Goal: Complete application form: Complete application form

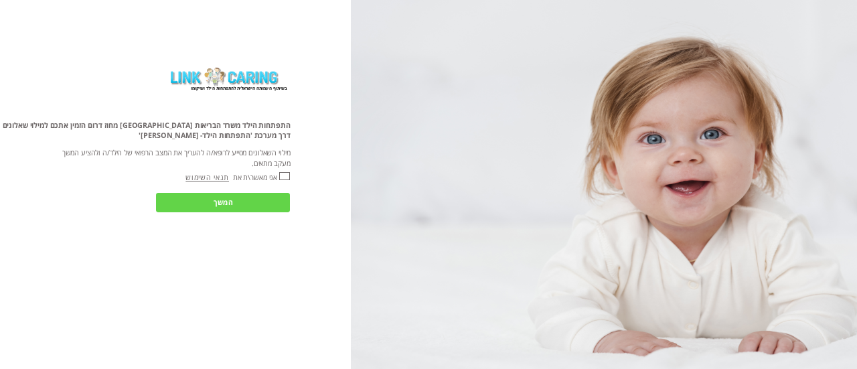
click at [290, 174] on input "אני מאשר\ת את" at bounding box center [284, 175] width 11 height 7
checkbox input "true"
click at [242, 201] on input "המשך" at bounding box center [223, 202] width 134 height 19
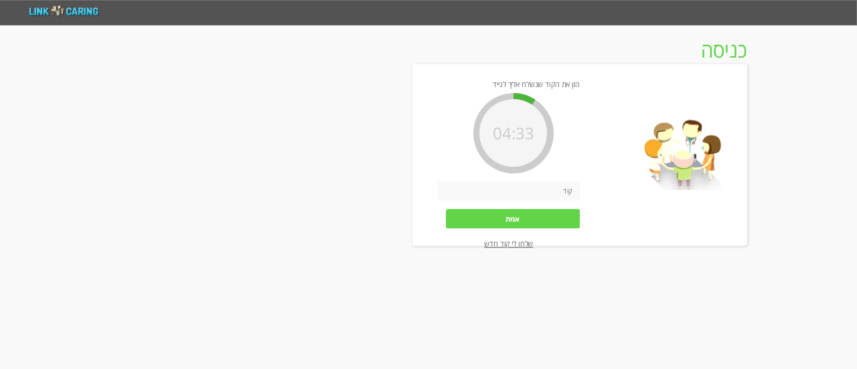
click at [525, 200] on input "number" at bounding box center [509, 190] width 142 height 19
type input "4681"
click at [486, 221] on input "אמת" at bounding box center [513, 218] width 134 height 19
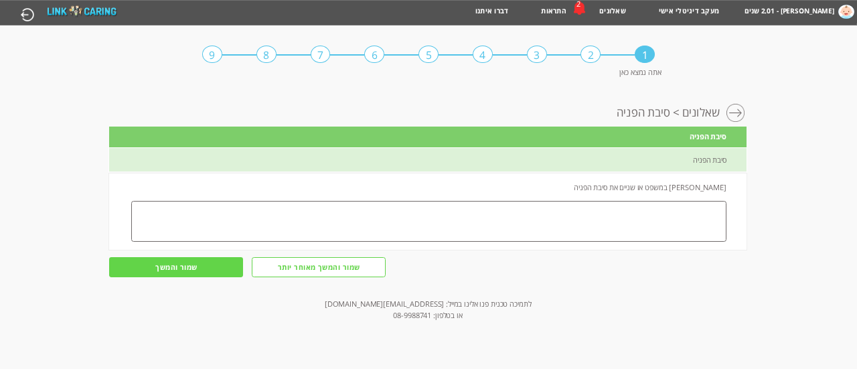
click at [490, 208] on textarea at bounding box center [428, 221] width 595 height 41
type textarea "n"
click at [490, 204] on textarea at bounding box center [428, 221] width 595 height 41
type textarea "d"
type textarea "ב"
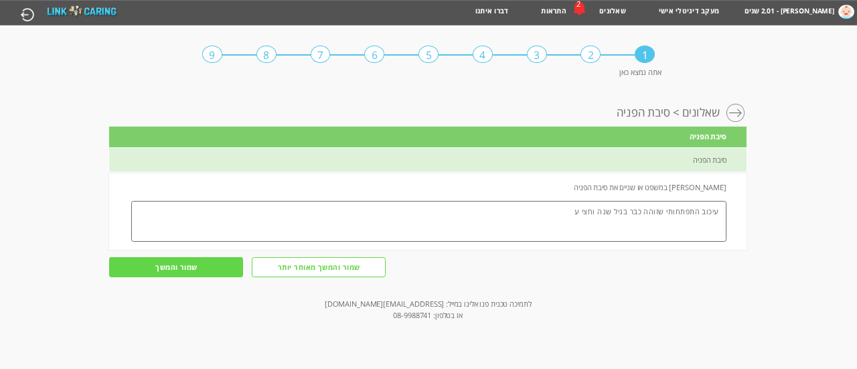
click at [490, 204] on textarea "עיכוב התפתחותי שזוהה כבר בגיל שנה וחצי ע" at bounding box center [428, 221] width 595 height 41
type textarea "עיכוב התפתחותי שזוהה כבר בגיל שנה וחצי ע"י רופא התפתחות מהקופה ולאחר אבחון של ק…"
click at [240, 260] on input "שמור והמשך" at bounding box center [176, 266] width 134 height 19
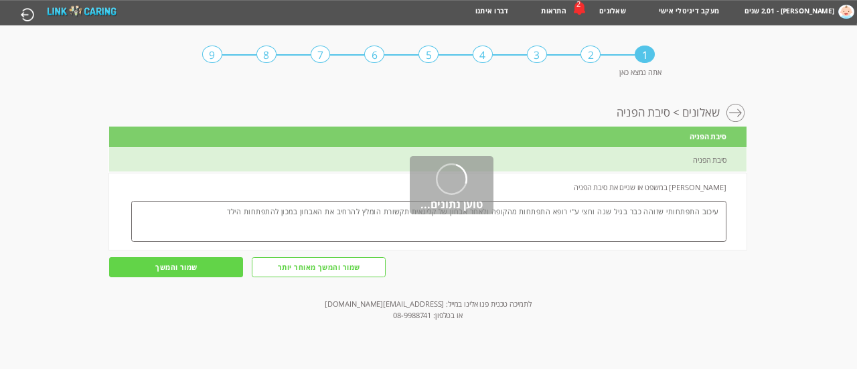
click at [209, 95] on div "1 2 3 4 5 6 7 8 9 אתה נמצא כאן מעקב דיגיטלי אישי > התפתחות > שאלונים > סיבת הפנ…" at bounding box center [428, 60] width 857 height 71
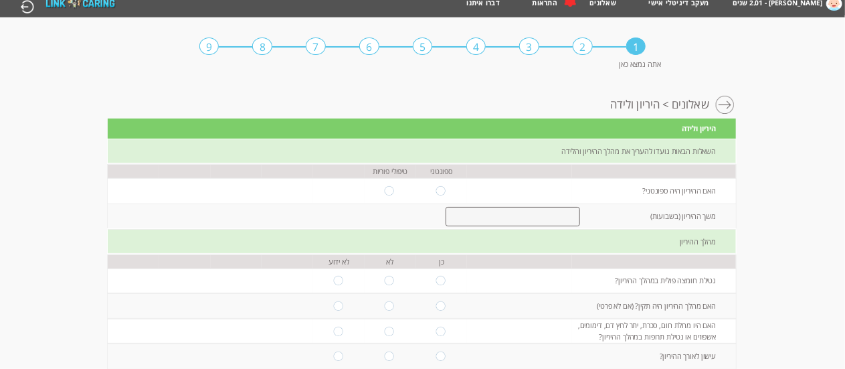
scroll to position [17, 0]
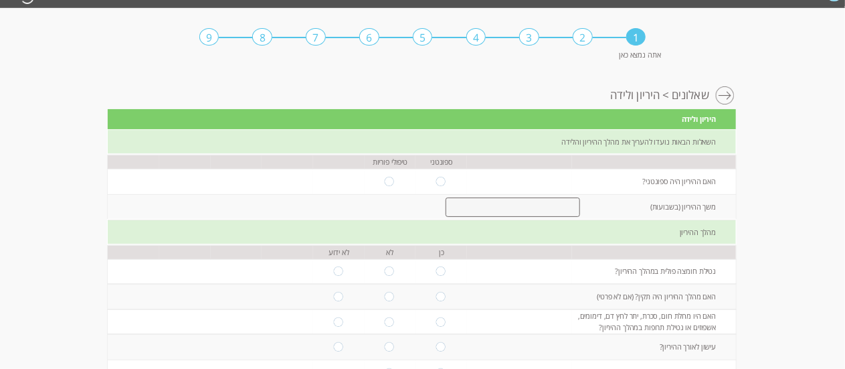
click at [423, 78] on div "1 2 3 4 5 6 7 8 9 אתה נמצא כאן" at bounding box center [422, 43] width 447 height 71
click at [385, 183] on input "radio" at bounding box center [390, 181] width 11 height 9
radio input "true"
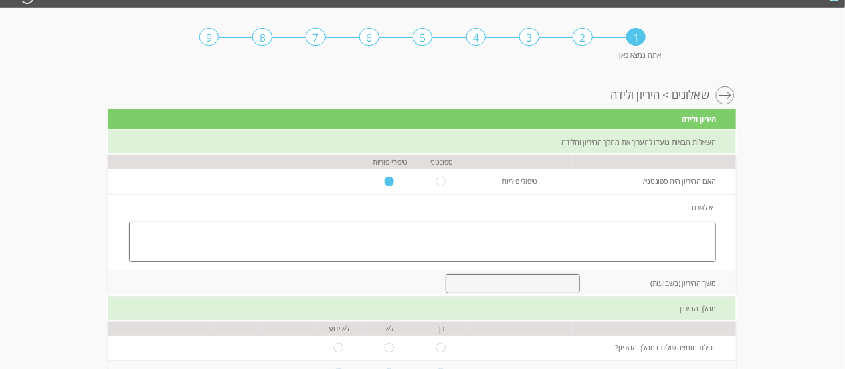
click at [517, 228] on textarea at bounding box center [422, 241] width 587 height 41
type textarea "בוצע בתהליך IVF"
click at [507, 283] on input "number" at bounding box center [513, 284] width 134 height 20
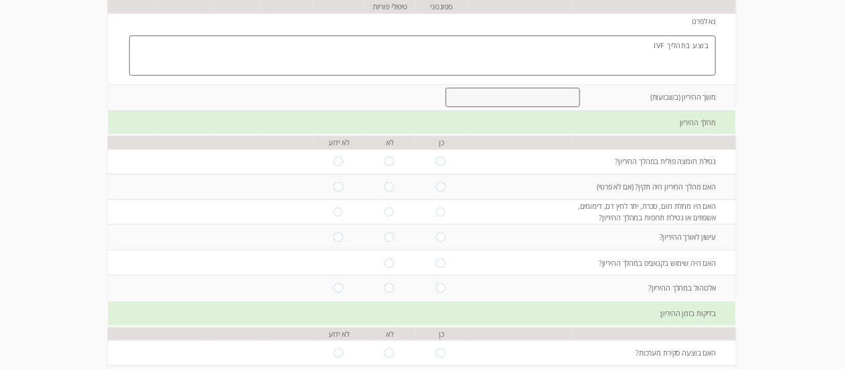
scroll to position [207, 0]
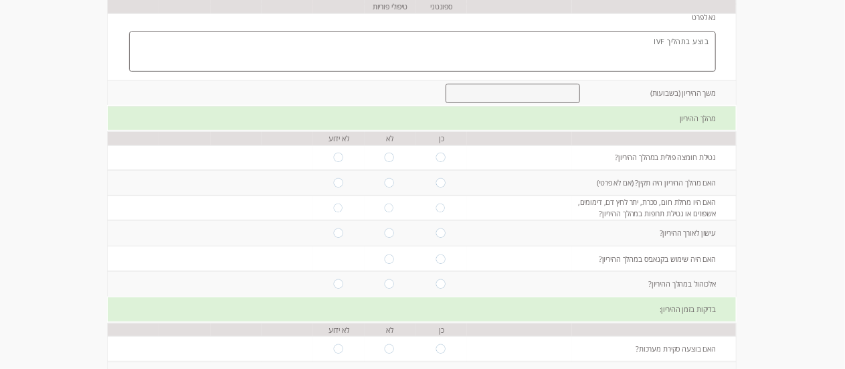
click at [436, 161] on input "radio" at bounding box center [441, 157] width 11 height 9
radio input "true"
click at [436, 185] on input "radio" at bounding box center [441, 182] width 11 height 9
radio input "true"
click at [385, 213] on td at bounding box center [391, 207] width 52 height 25
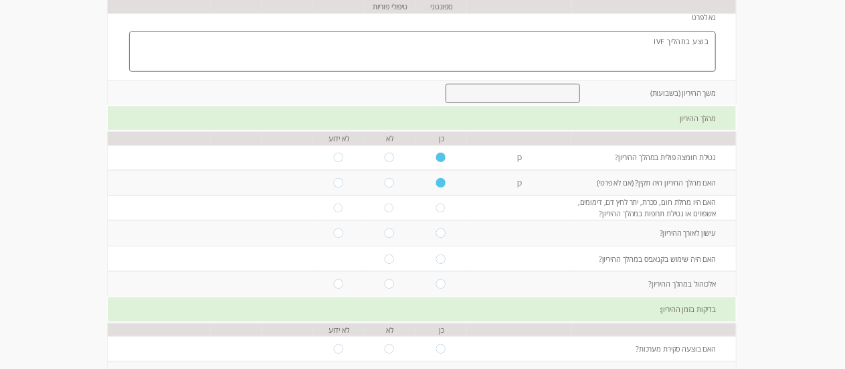
click at [373, 201] on td at bounding box center [391, 207] width 52 height 25
click at [385, 207] on input "radio" at bounding box center [390, 207] width 11 height 9
radio input "true"
click at [385, 229] on input "radio" at bounding box center [390, 232] width 11 height 9
radio input "true"
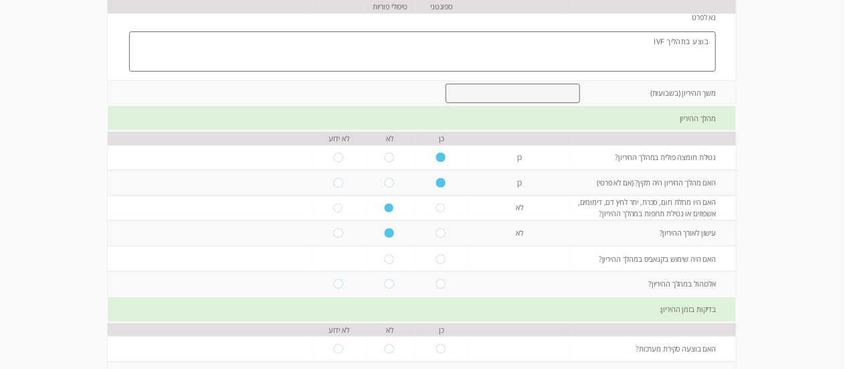
click at [382, 265] on td at bounding box center [391, 258] width 52 height 25
click at [383, 265] on td at bounding box center [391, 258] width 52 height 25
click at [385, 262] on input "radio" at bounding box center [390, 258] width 11 height 9
radio input "true"
click at [373, 272] on td at bounding box center [391, 258] width 52 height 25
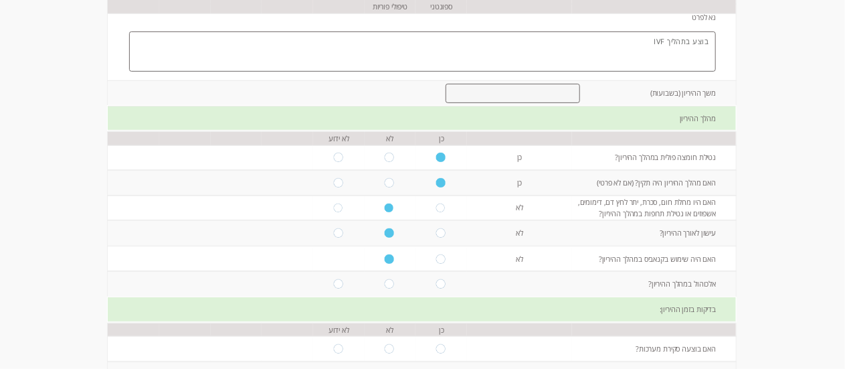
click at [385, 283] on input "radio" at bounding box center [390, 283] width 11 height 9
radio input "true"
click at [389, 300] on div "בדיקות בזמן ההיריון:" at bounding box center [422, 309] width 628 height 25
click at [389, 302] on div "בדיקות בזמן ההיריון:" at bounding box center [422, 309] width 628 height 25
click at [385, 316] on div "בדיקות בזמן ההיריון:" at bounding box center [422, 309] width 628 height 25
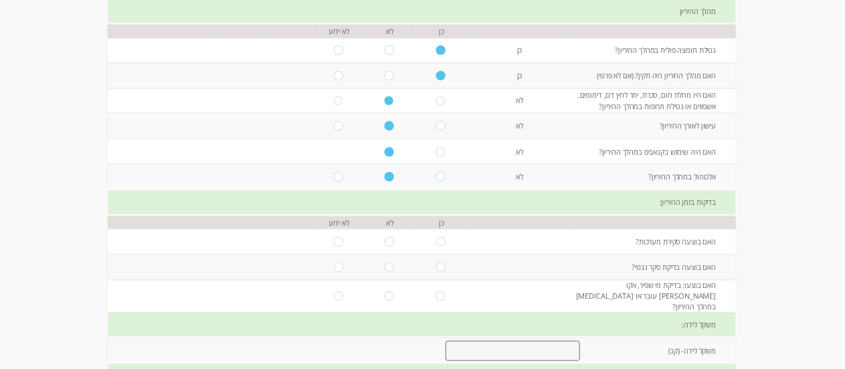
scroll to position [319, 0]
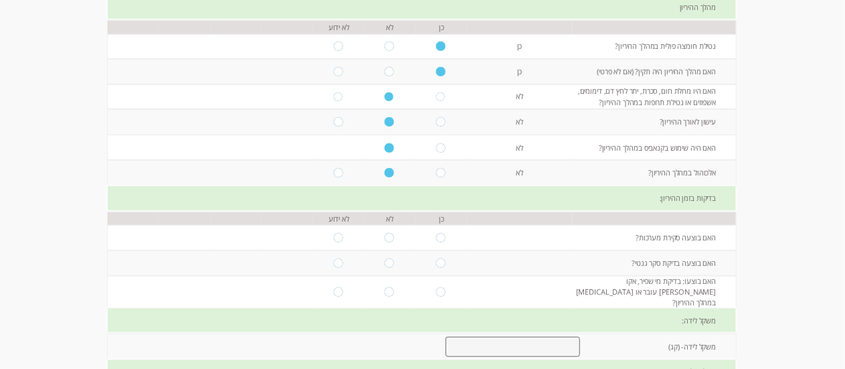
click at [436, 242] on input "radio" at bounding box center [441, 237] width 11 height 9
radio input "true"
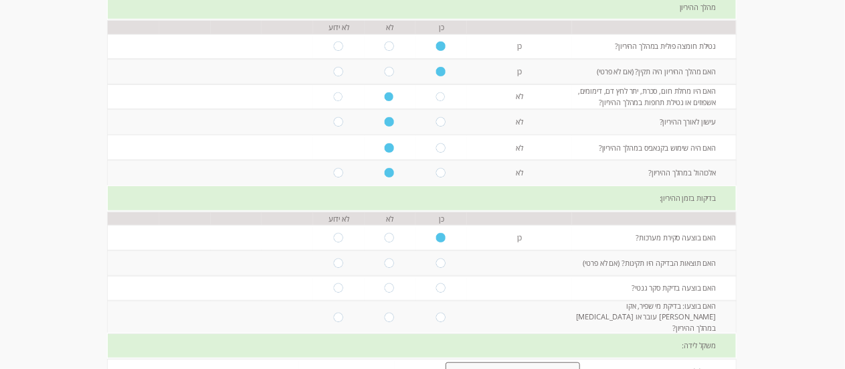
click at [436, 265] on input "radio" at bounding box center [441, 262] width 11 height 9
radio input "true"
click at [433, 295] on td at bounding box center [442, 288] width 52 height 25
click at [436, 292] on input "radio" at bounding box center [441, 287] width 11 height 9
radio input "true"
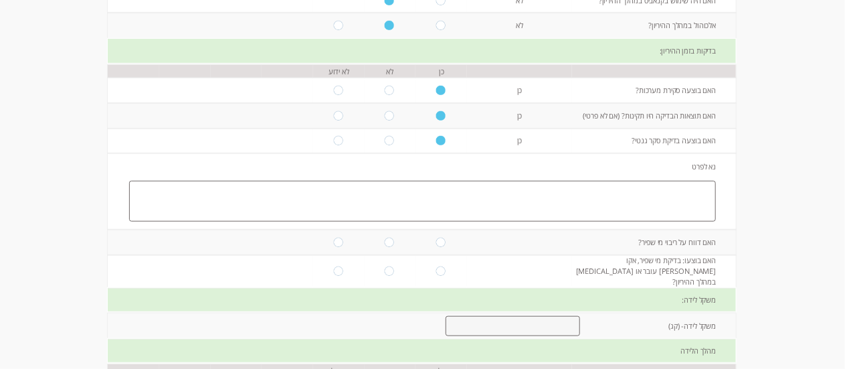
scroll to position [468, 0]
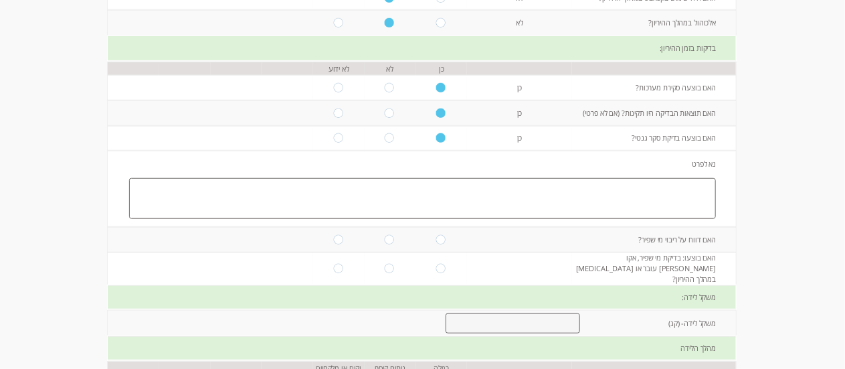
click at [385, 268] on input "radio" at bounding box center [390, 268] width 11 height 9
radio input "true"
click at [385, 244] on input "radio" at bounding box center [390, 239] width 11 height 9
radio input "true"
click at [545, 227] on td "נא לפרט" at bounding box center [422, 189] width 628 height 76
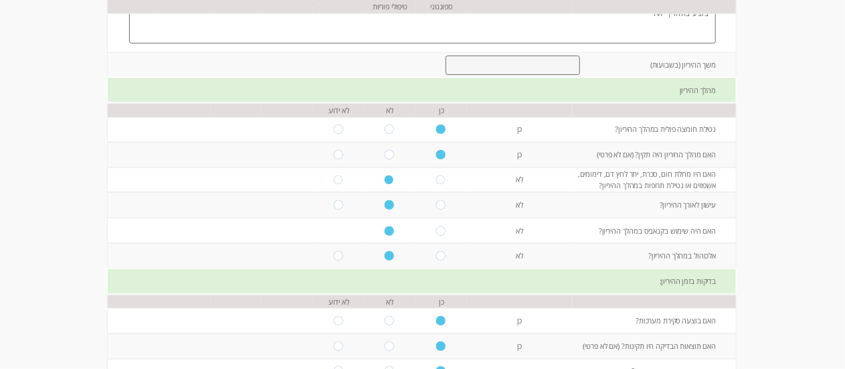
scroll to position [238, 0]
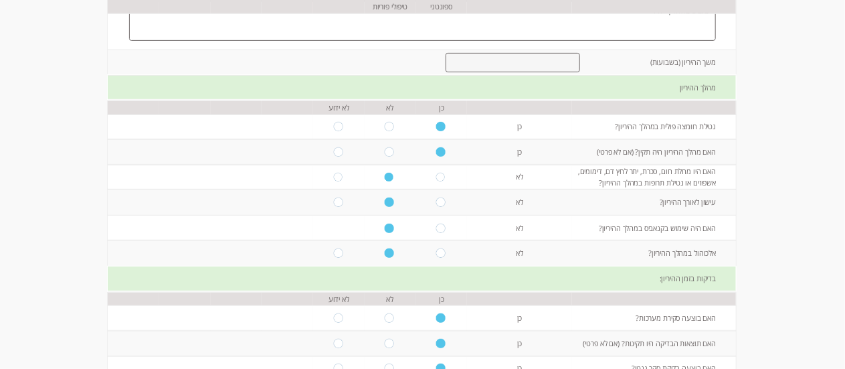
click at [551, 61] on input "number" at bounding box center [513, 63] width 134 height 20
type input "38"
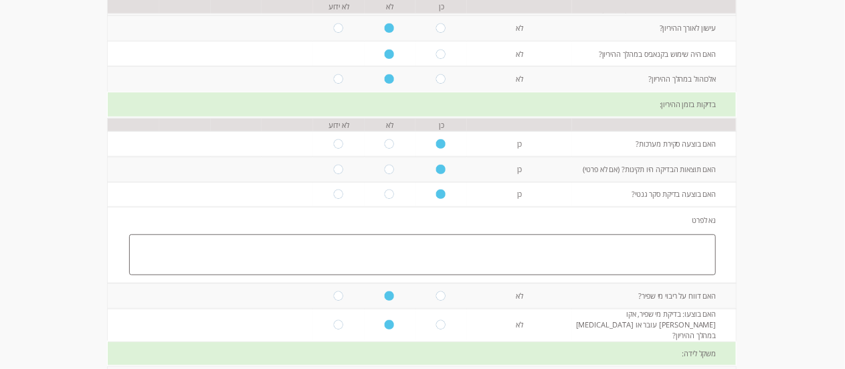
scroll to position [416, 0]
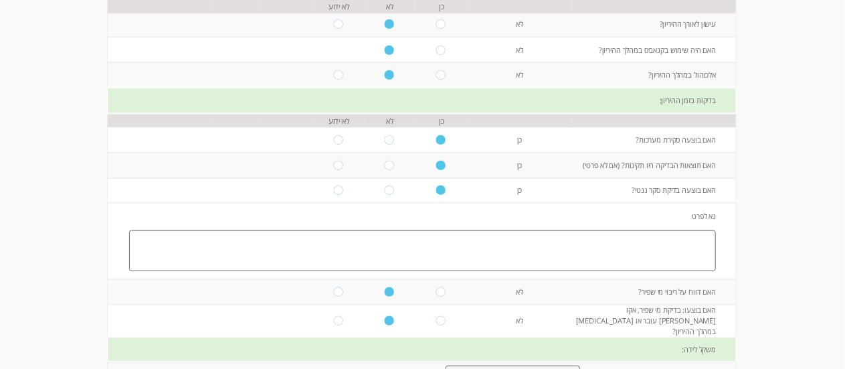
click at [660, 245] on textarea at bounding box center [422, 250] width 587 height 41
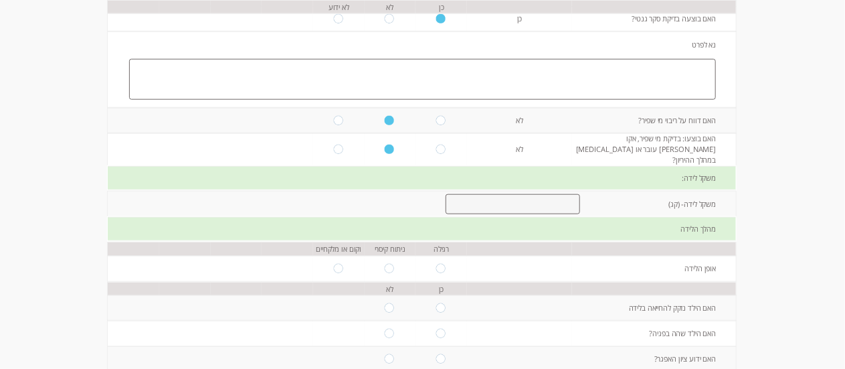
scroll to position [583, 0]
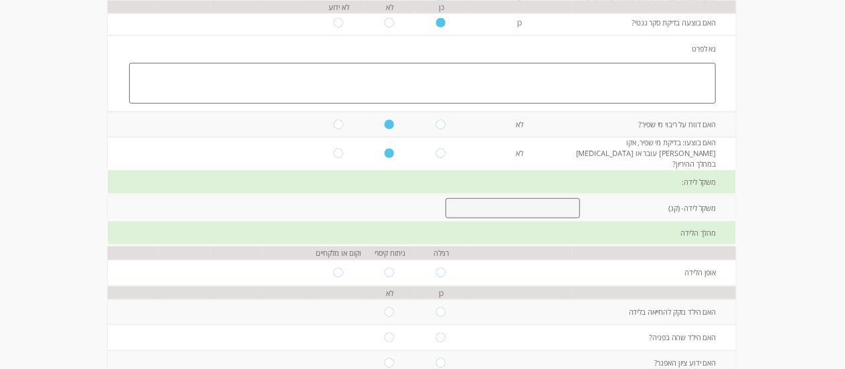
click at [529, 199] on input "number" at bounding box center [513, 208] width 134 height 20
click at [509, 208] on input "number" at bounding box center [513, 208] width 134 height 20
click at [530, 170] on div "משקל לידה:" at bounding box center [422, 182] width 628 height 25
click at [529, 201] on input "number" at bounding box center [513, 208] width 134 height 20
type input "3"
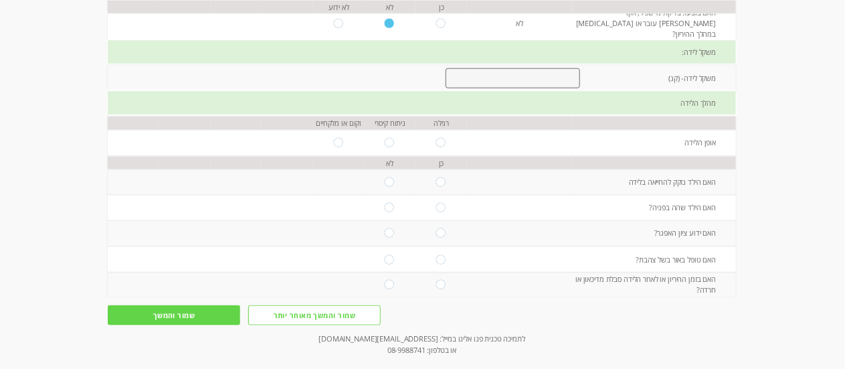
scroll to position [743, 0]
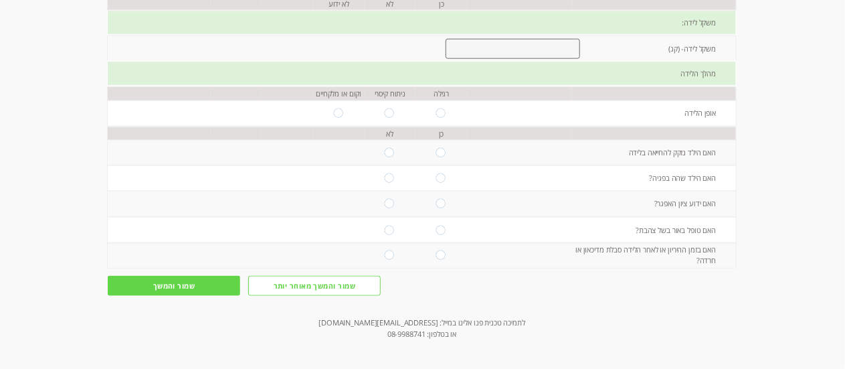
click at [436, 110] on input "radio" at bounding box center [441, 112] width 11 height 9
radio input "true"
click at [385, 148] on input "radio" at bounding box center [390, 152] width 11 height 9
radio input "true"
click at [385, 175] on input "radio" at bounding box center [390, 177] width 11 height 9
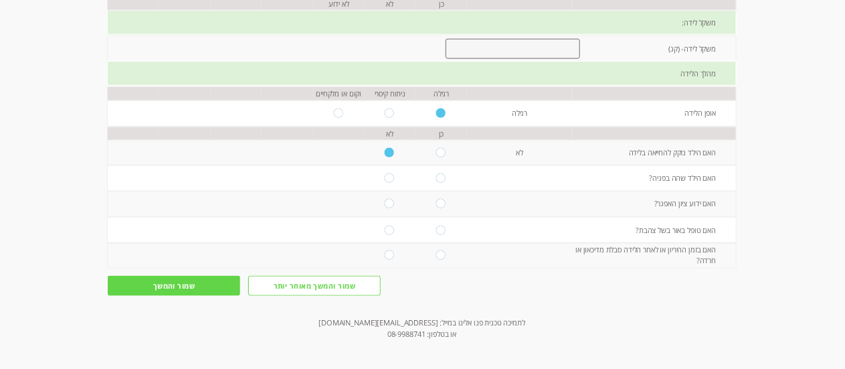
radio input "true"
click at [385, 199] on input "radio" at bounding box center [390, 203] width 11 height 9
radio input "true"
click at [385, 228] on input "radio" at bounding box center [390, 230] width 11 height 9
radio input "true"
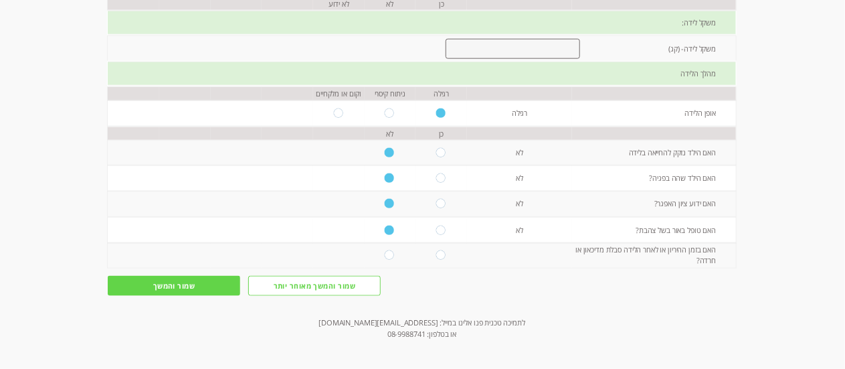
click at [706, 244] on td "האם בזמן ההיריון או לאחר הלידה סבלת מדיכאון או חרדה?" at bounding box center [654, 255] width 164 height 25
click at [385, 250] on input "radio" at bounding box center [390, 254] width 11 height 9
radio input "true"
click at [207, 288] on input "שמור והמשך" at bounding box center [174, 285] width 132 height 19
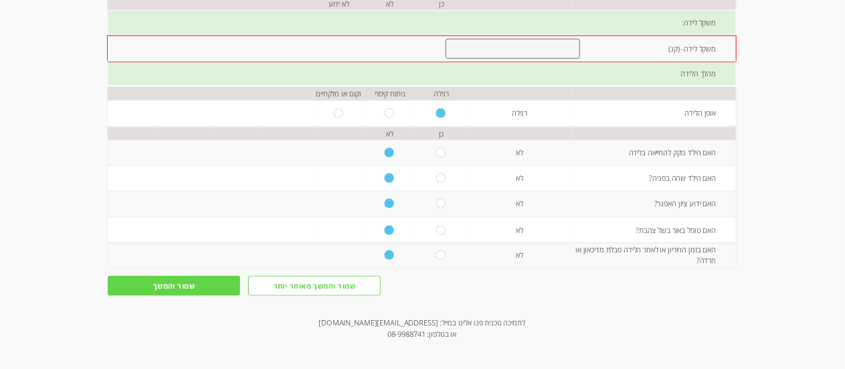
scroll to position [744, 0]
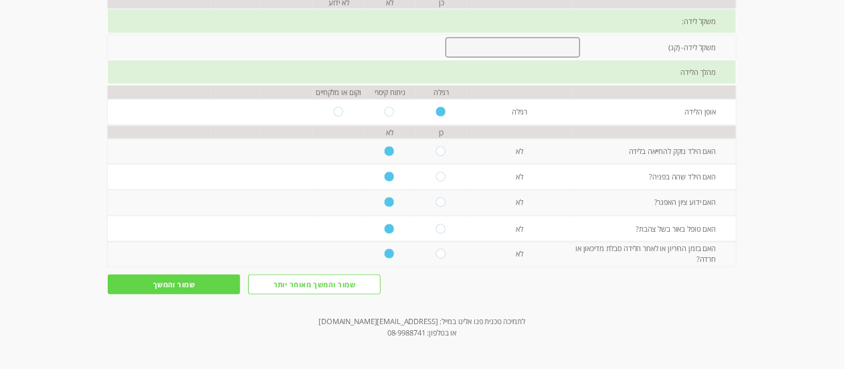
click at [486, 43] on input "number" at bounding box center [513, 47] width 134 height 20
type input "3.87"
click at [436, 199] on input "radio" at bounding box center [441, 201] width 11 height 9
radio input "true"
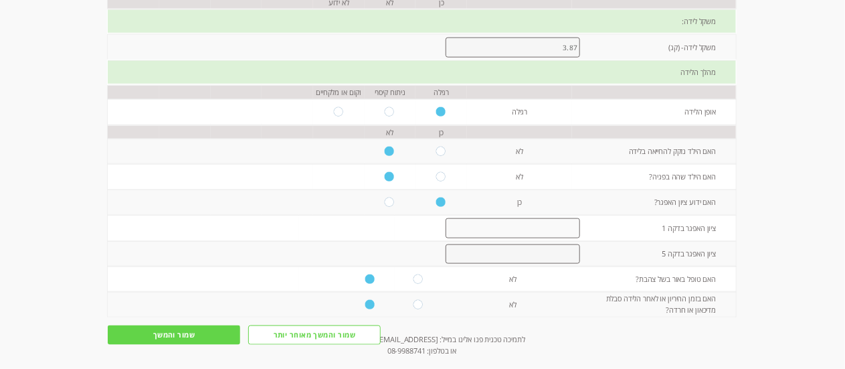
scroll to position [743, 0]
click at [506, 227] on input "number" at bounding box center [513, 229] width 134 height 20
type input "9"
click at [509, 250] on input "number" at bounding box center [513, 256] width 134 height 20
type input "10"
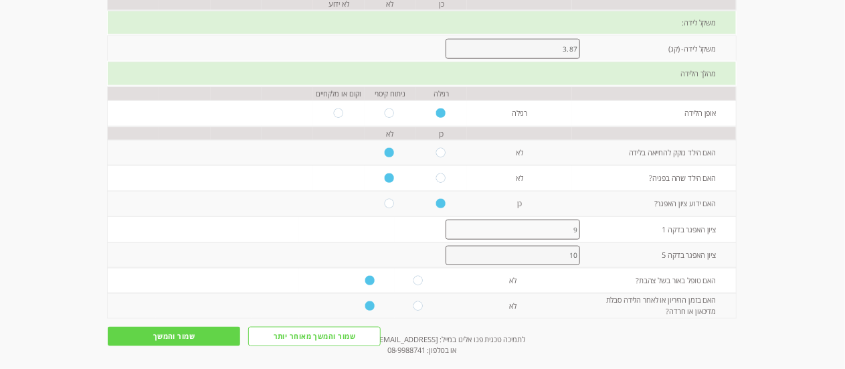
click at [193, 329] on input "שמור והמשך" at bounding box center [174, 336] width 132 height 19
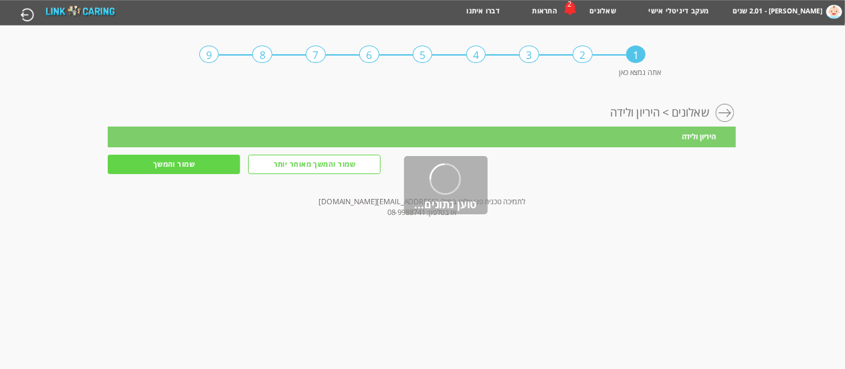
scroll to position [0, 0]
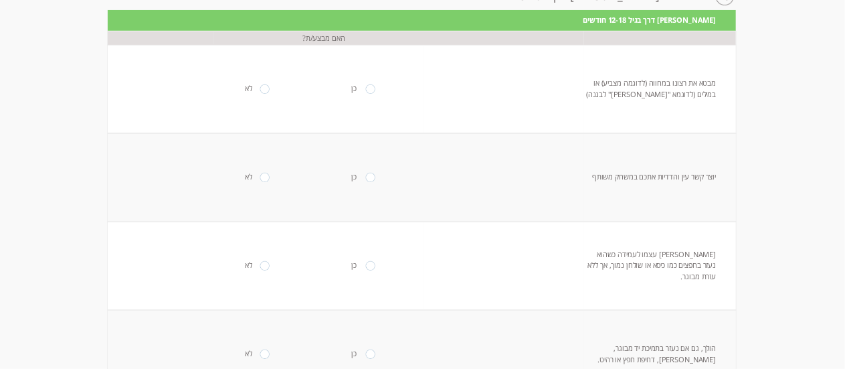
scroll to position [115, 0]
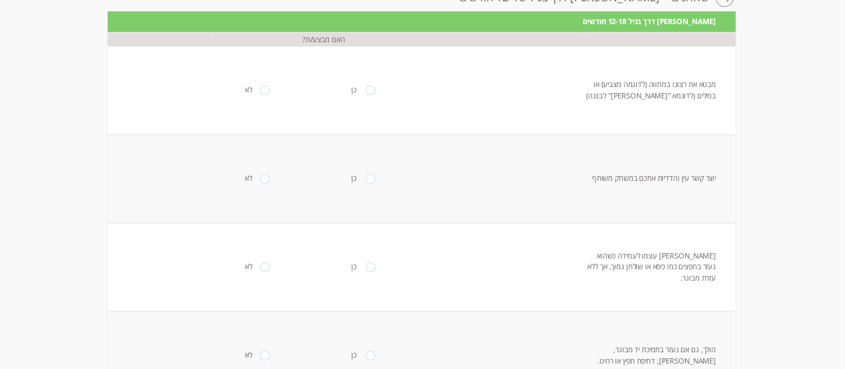
click at [365, 90] on input "radio" at bounding box center [370, 90] width 11 height 9
radio input "true"
click at [365, 183] on input "radio" at bounding box center [370, 178] width 11 height 9
radio input "true"
click at [365, 270] on input "radio" at bounding box center [370, 266] width 11 height 9
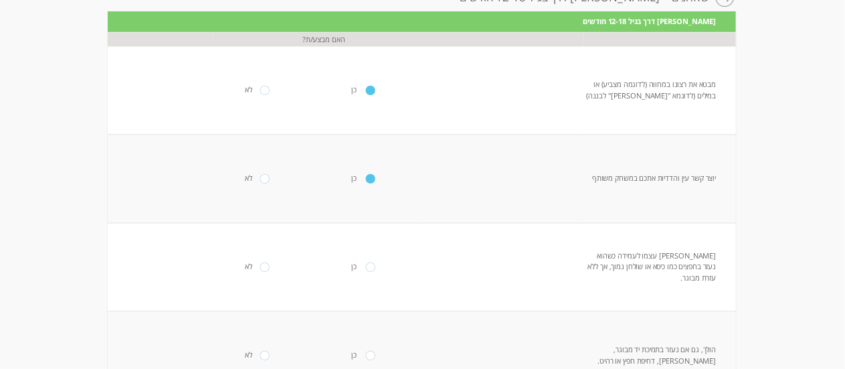
radio input "true"
click at [658, 295] on td "מקים עצמו לעמידה כשהוא נעזר בחפצים כמו כיסא או שולחן נמוך, אך ללא עזרת מבוגר." at bounding box center [660, 267] width 152 height 88
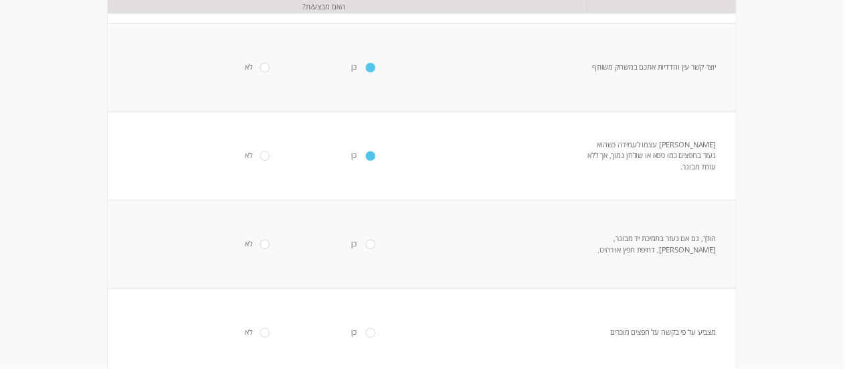
scroll to position [245, 0]
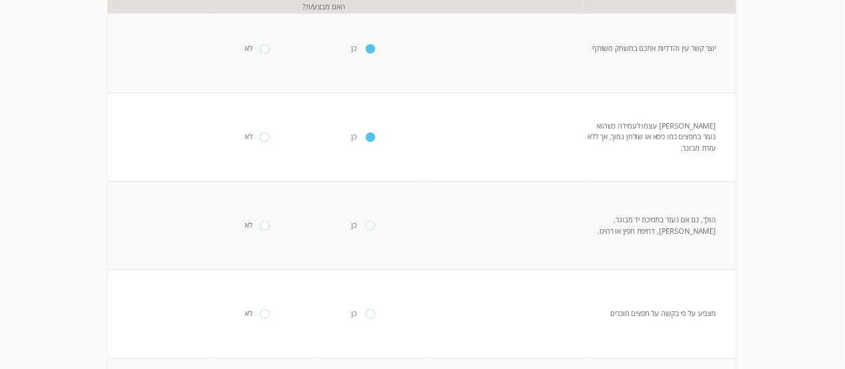
click at [365, 224] on input "radio" at bounding box center [370, 225] width 11 height 9
radio input "true"
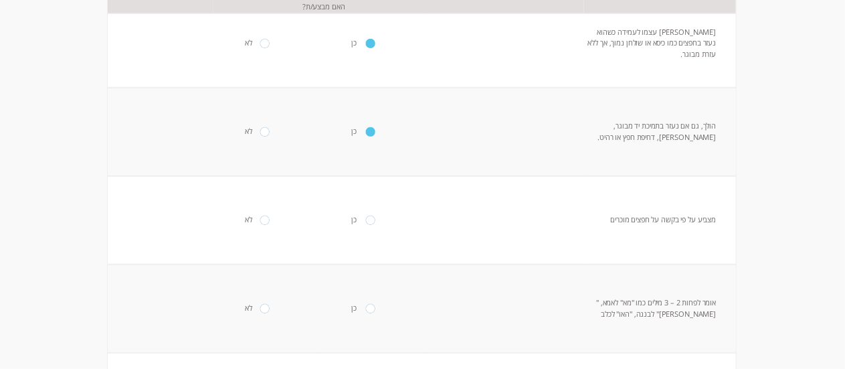
scroll to position [363, 0]
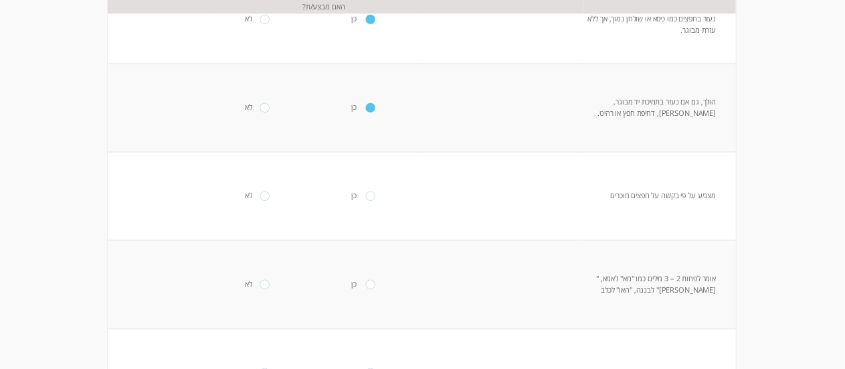
click at [260, 196] on input "radio" at bounding box center [265, 195] width 11 height 9
radio input "true"
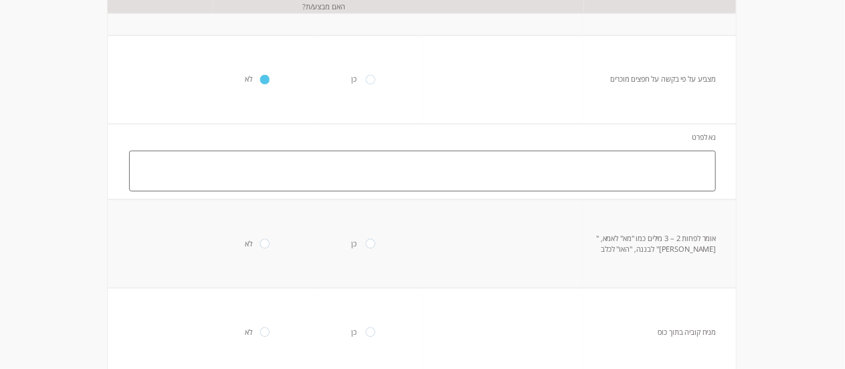
scroll to position [468, 0]
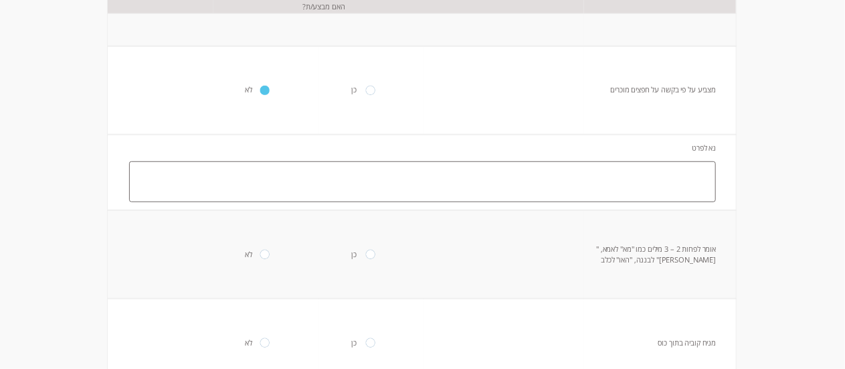
click at [656, 173] on textarea at bounding box center [422, 181] width 587 height 41
type textarea "ח"
type textarea "n"
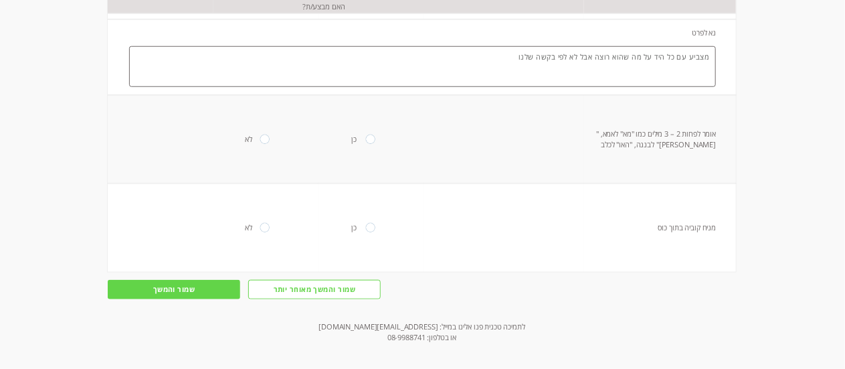
scroll to position [588, 0]
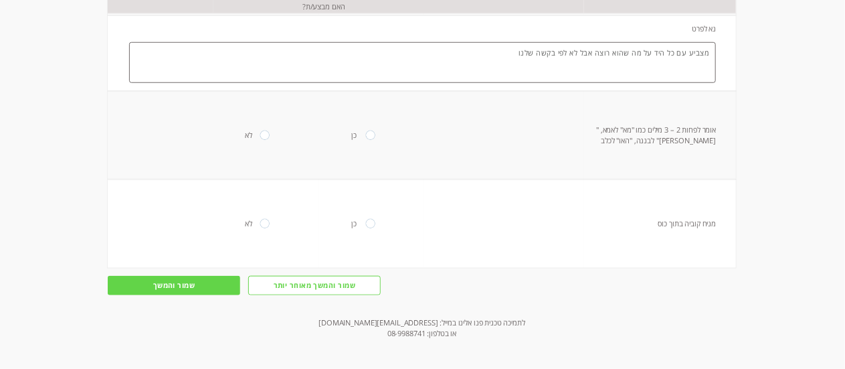
type textarea "מצביע עם כל היד על מה שהוא רוצה אבל לא לפי בקשה שלנו"
click at [365, 137] on input "radio" at bounding box center [370, 134] width 11 height 9
radio input "true"
click at [357, 220] on td "כן" at bounding box center [371, 223] width 105 height 88
click at [365, 223] on input "radio" at bounding box center [370, 223] width 11 height 9
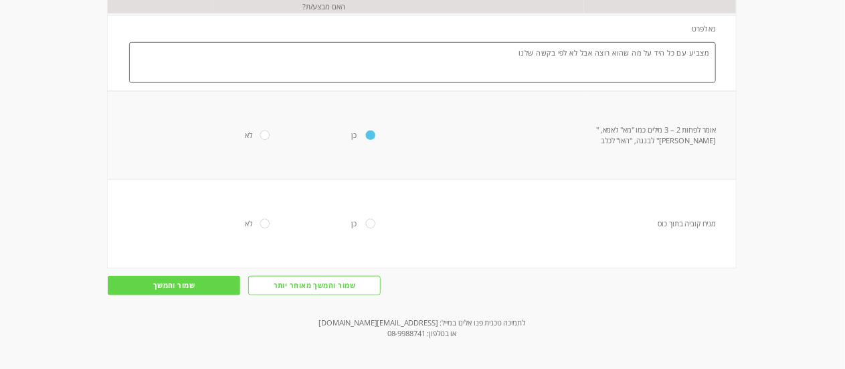
radio input "true"
click at [187, 284] on input "שמור והמשך" at bounding box center [174, 285] width 132 height 19
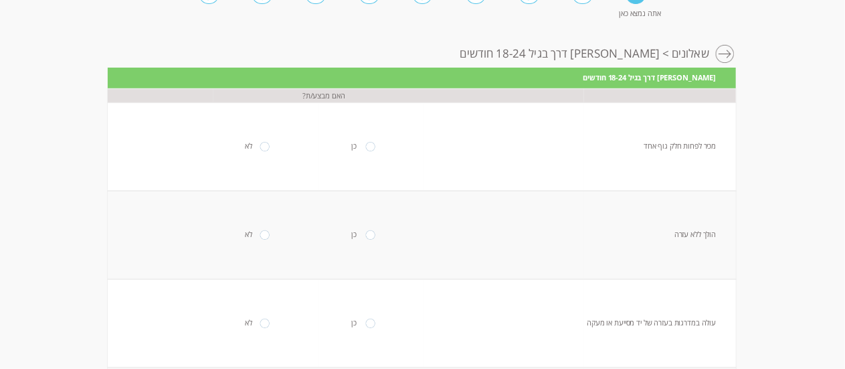
scroll to position [100, 0]
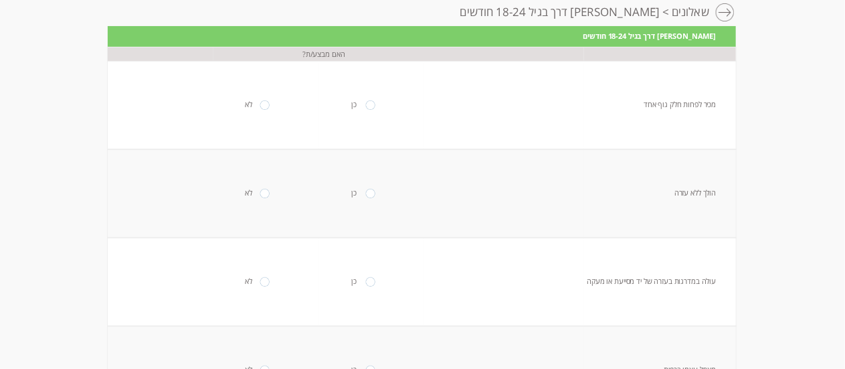
click at [365, 102] on input "radio" at bounding box center [370, 104] width 11 height 9
radio input "true"
click at [365, 189] on input "radio" at bounding box center [370, 193] width 11 height 9
radio input "true"
click at [359, 288] on td "כן" at bounding box center [371, 282] width 105 height 88
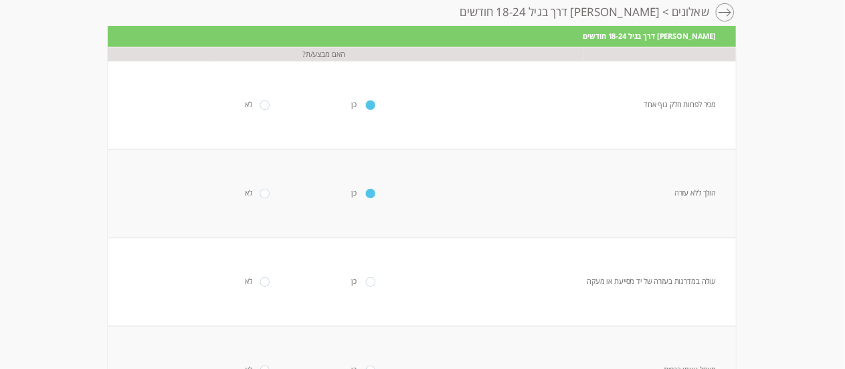
click at [365, 280] on input "radio" at bounding box center [370, 281] width 11 height 9
radio input "true"
click at [260, 277] on input "radio" at bounding box center [265, 281] width 11 height 9
radio input "true"
click at [365, 277] on input "radio" at bounding box center [370, 281] width 11 height 9
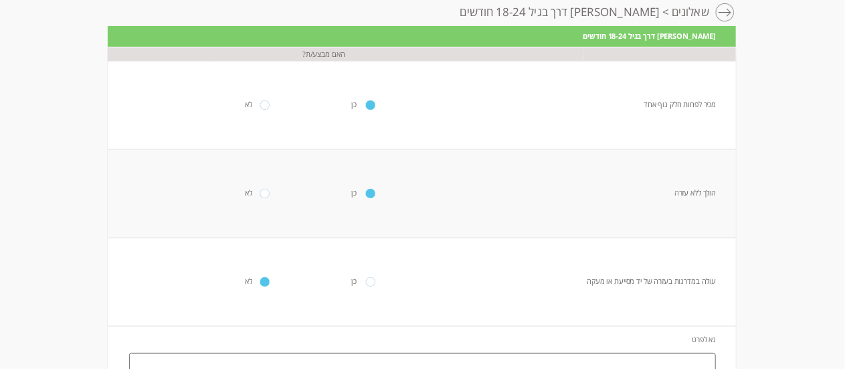
radio input "true"
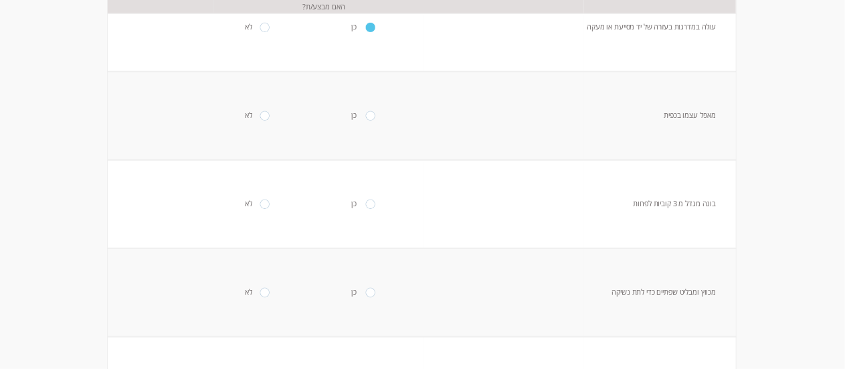
scroll to position [356, 0]
click at [365, 121] on td "כן" at bounding box center [371, 114] width 105 height 88
click at [365, 120] on td "כן" at bounding box center [371, 114] width 105 height 88
click at [365, 118] on input "radio" at bounding box center [370, 114] width 11 height 9
radio input "true"
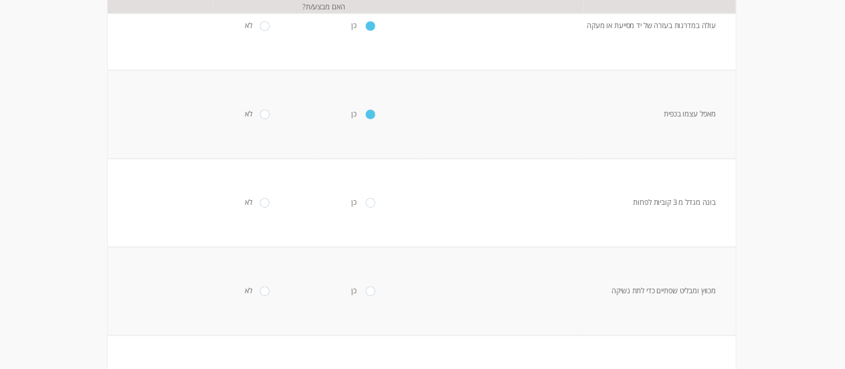
click at [365, 202] on input "radio" at bounding box center [370, 202] width 11 height 9
radio input "true"
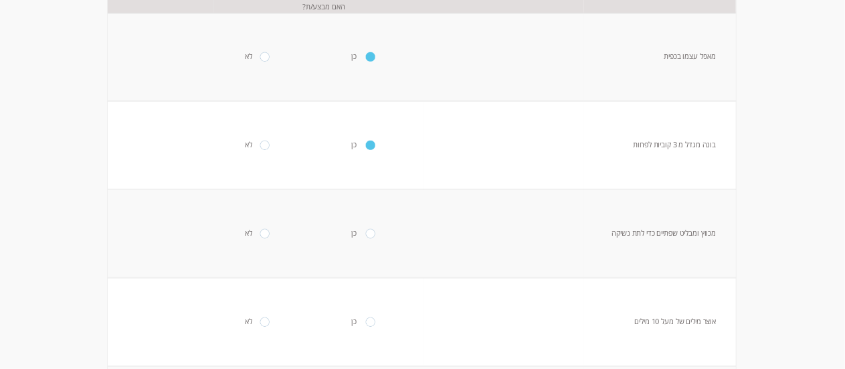
scroll to position [439, 0]
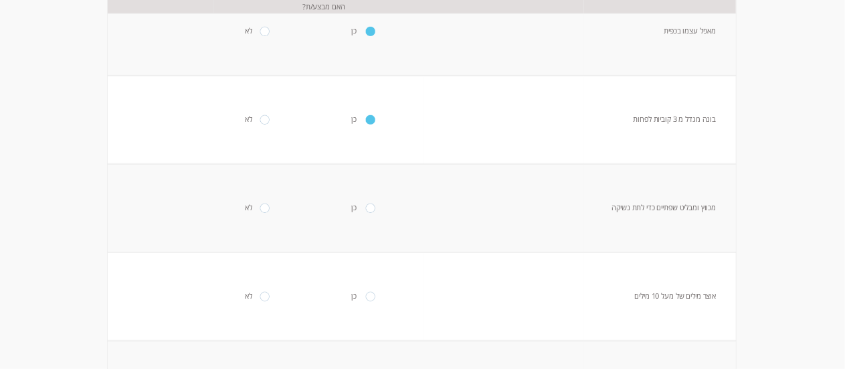
click at [260, 211] on input "radio" at bounding box center [265, 207] width 11 height 9
radio input "true"
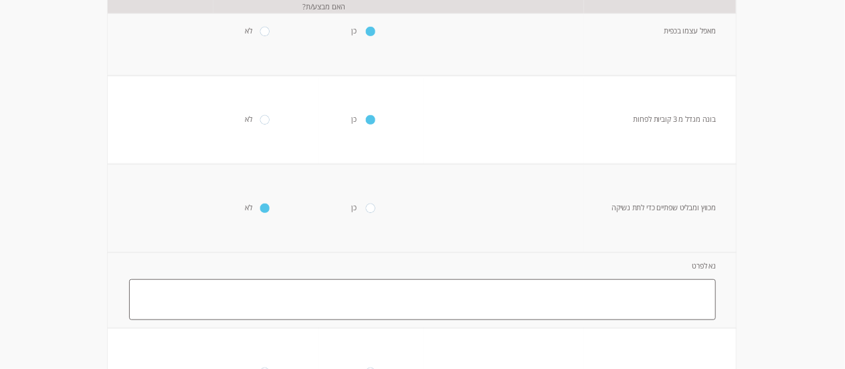
click at [342, 300] on textarea at bounding box center [422, 299] width 587 height 41
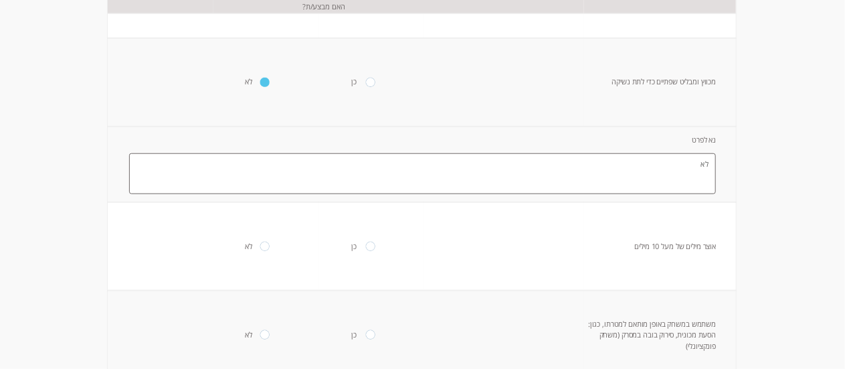
scroll to position [559, 0]
click at [705, 110] on td "מכווץ ומבליט שפתיים כדי לתת נשיקה" at bounding box center [660, 87] width 152 height 88
click at [679, 116] on td "מכווץ ומבליט שפתיים כדי לתת נשיקה" at bounding box center [660, 87] width 152 height 88
click at [530, 187] on textarea "לא" at bounding box center [422, 179] width 587 height 41
type textarea "ל"
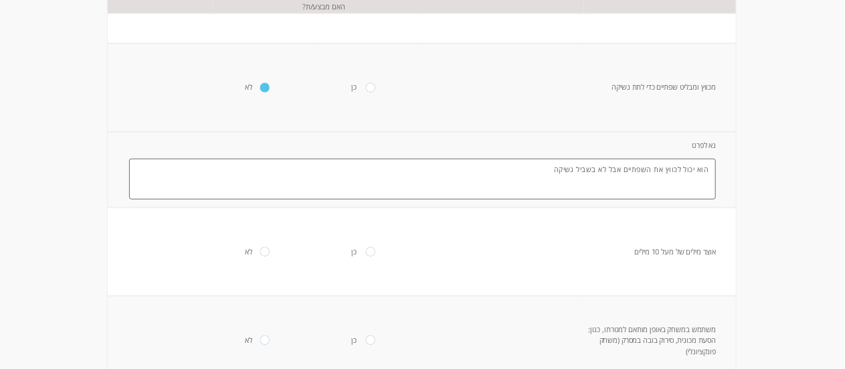
type textarea "הוא יכול לכווץ את השפתיים אבל לא בשביל נשיקה"
click at [260, 254] on input "radio" at bounding box center [265, 251] width 11 height 9
radio input "true"
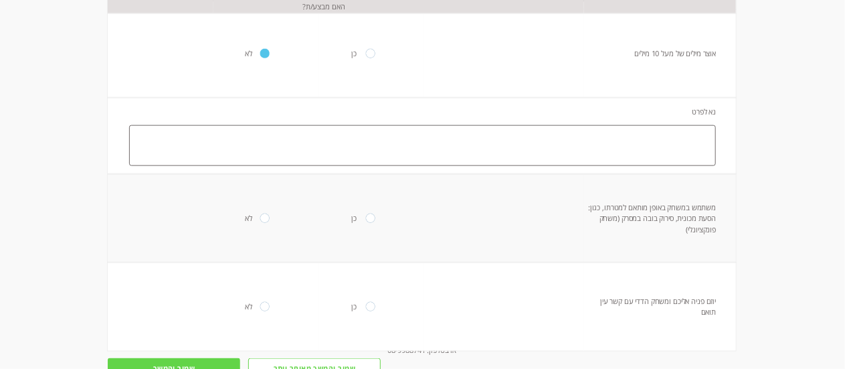
scroll to position [751, 0]
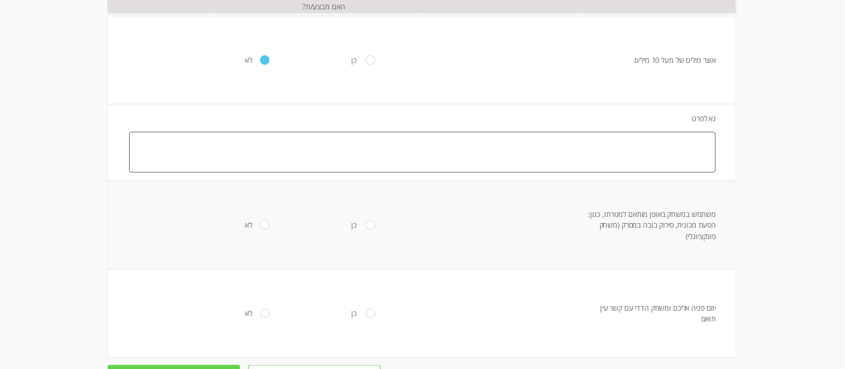
click at [630, 158] on textarea at bounding box center [422, 152] width 587 height 41
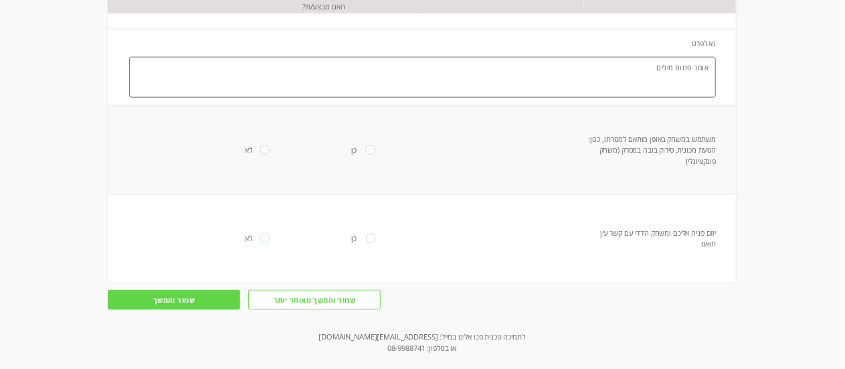
scroll to position [832, 0]
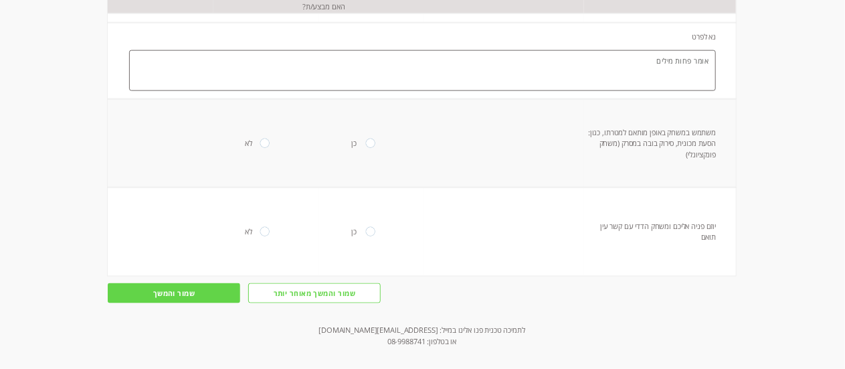
type textarea "אומר פחות מילים"
click at [366, 143] on input "radio" at bounding box center [370, 143] width 11 height 9
radio input "true"
click at [365, 236] on input "radio" at bounding box center [370, 231] width 11 height 9
radio input "true"
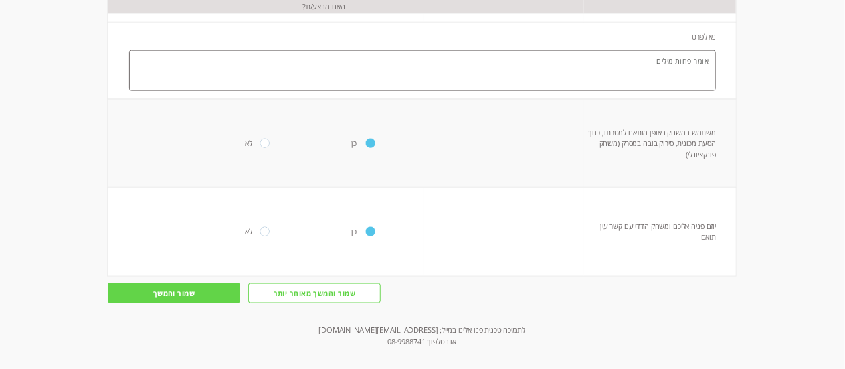
click at [192, 289] on input "שמור והמשך" at bounding box center [174, 292] width 132 height 19
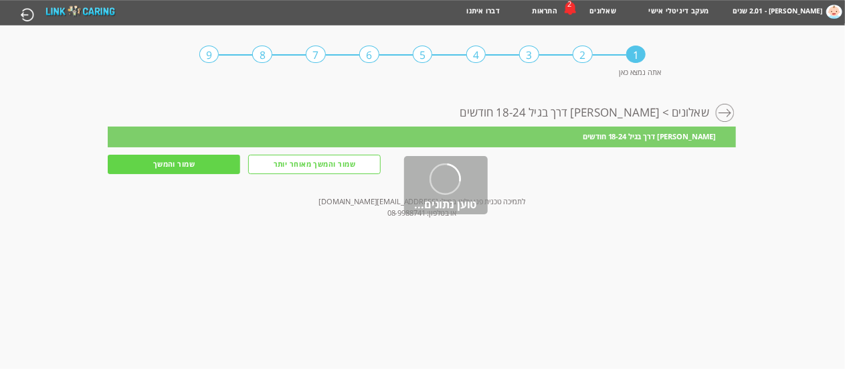
scroll to position [0, 0]
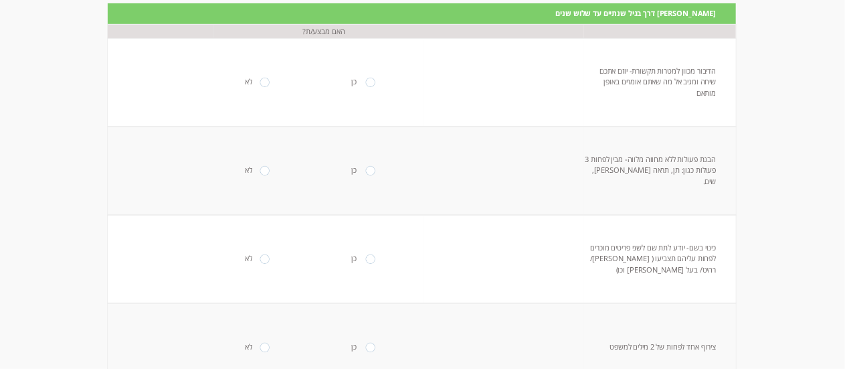
scroll to position [124, 0]
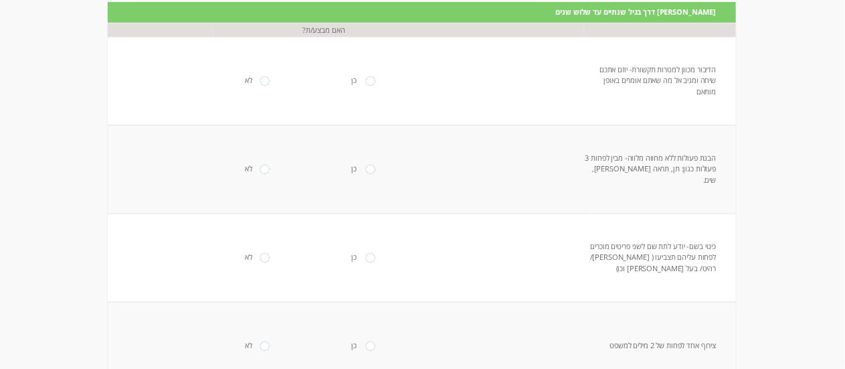
click at [260, 78] on input "radio" at bounding box center [265, 80] width 11 height 9
radio input "true"
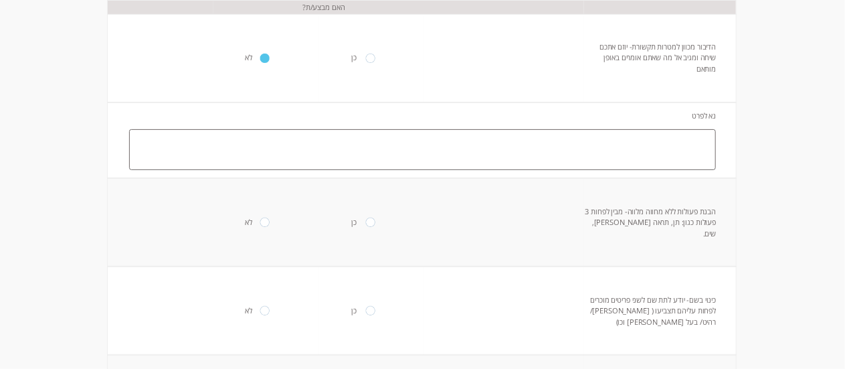
scroll to position [141, 0]
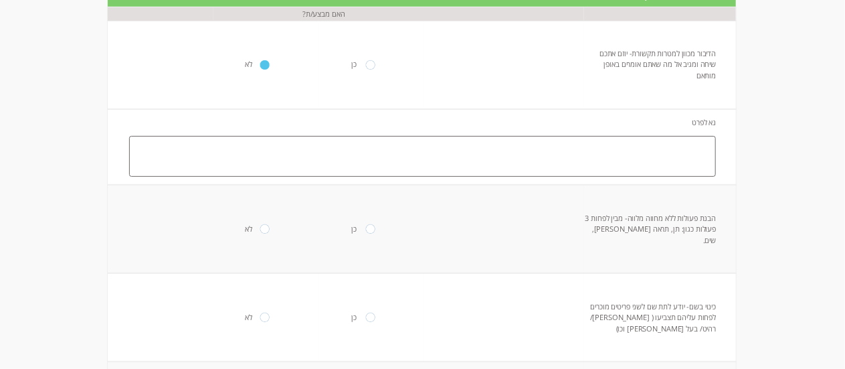
click at [643, 145] on textarea at bounding box center [422, 156] width 587 height 41
drag, startPoint x: 460, startPoint y: 140, endPoint x: 527, endPoint y: 147, distance: 66.6
click at [527, 147] on textarea "הוא ממלמל מילים או הברות אלינו אבל לא ממש יוזם שיחה ולא מגיב במחוות" at bounding box center [422, 156] width 587 height 41
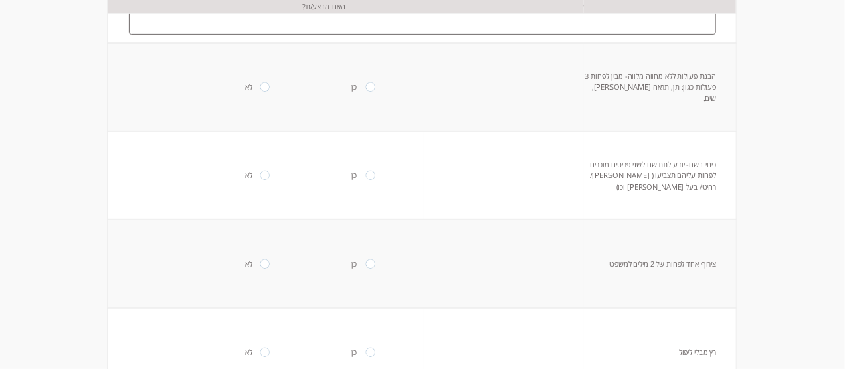
scroll to position [285, 0]
type textarea "הוא ממלמל מילים או הברות אלינו אבל לא ממש יוזם שיחה"
click at [260, 82] on input "radio" at bounding box center [265, 84] width 11 height 9
radio input "true"
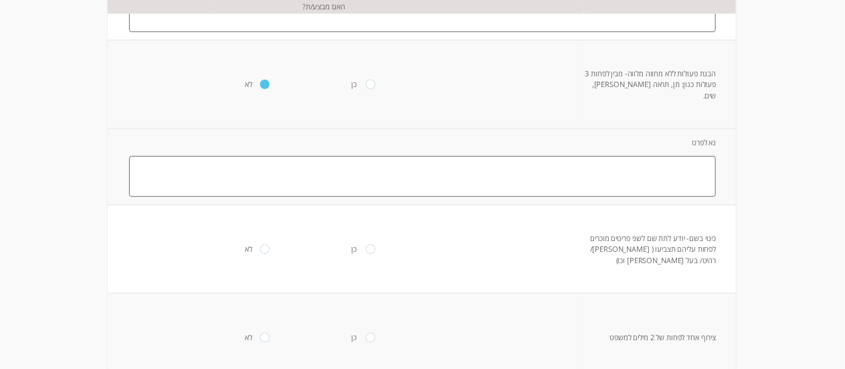
click at [513, 183] on textarea at bounding box center [422, 176] width 587 height 41
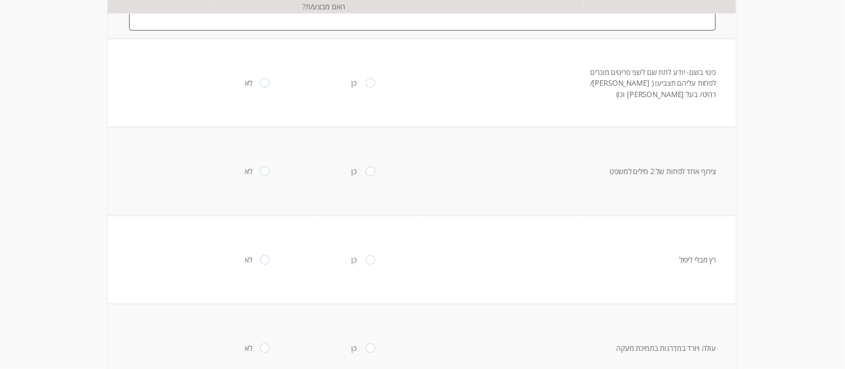
scroll to position [455, 0]
type textarea "רק עם מחווה מלווה"
click at [260, 80] on input "radio" at bounding box center [265, 78] width 11 height 9
radio input "true"
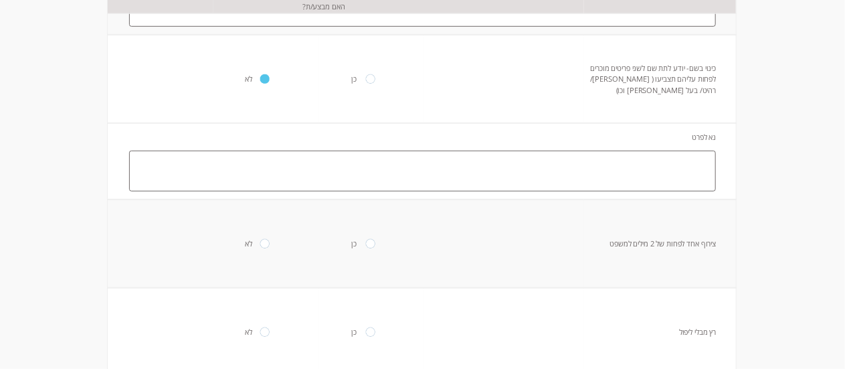
click at [434, 161] on textarea at bounding box center [422, 171] width 587 height 41
type textarea "ח"
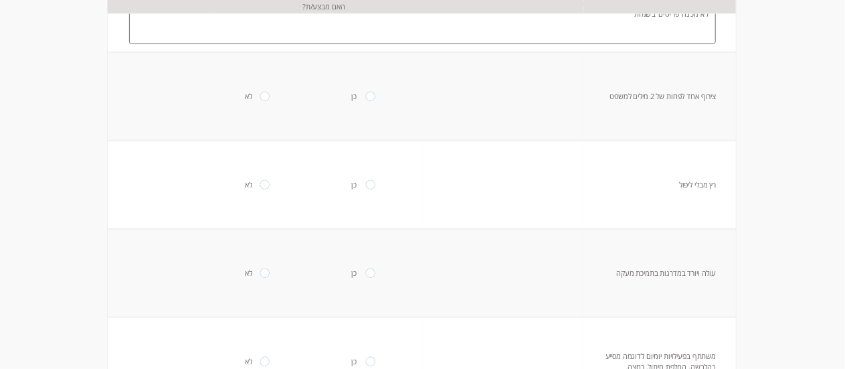
scroll to position [609, 0]
type textarea "לא מכנה פריטים בשמות"
click at [260, 90] on input "radio" at bounding box center [265, 89] width 11 height 9
radio input "true"
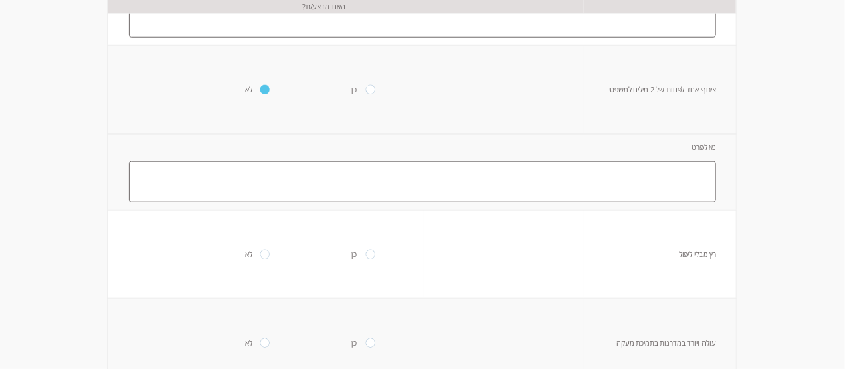
click at [420, 179] on textarea at bounding box center [422, 181] width 587 height 41
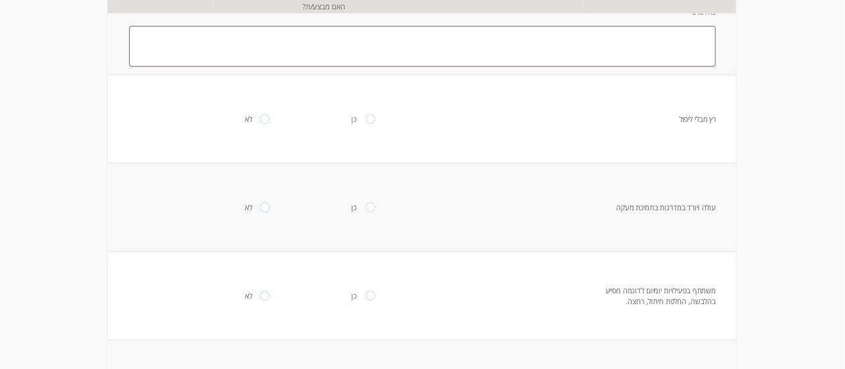
scroll to position [761, 0]
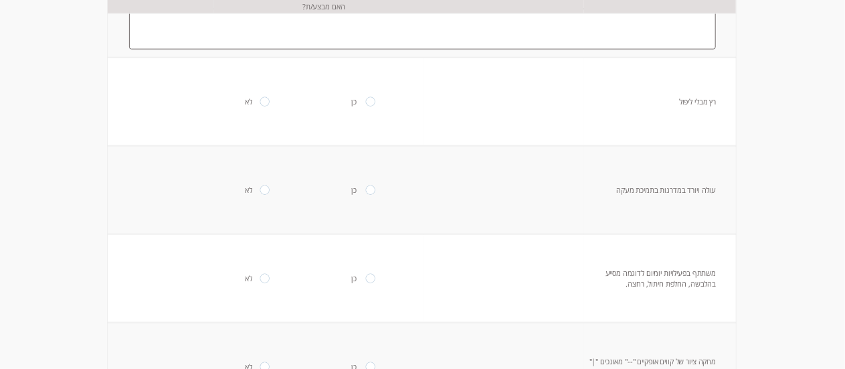
click at [365, 102] on input "radio" at bounding box center [370, 101] width 11 height 9
radio input "true"
click at [357, 192] on td "כן" at bounding box center [371, 190] width 105 height 88
click at [365, 195] on input "radio" at bounding box center [370, 189] width 11 height 9
radio input "true"
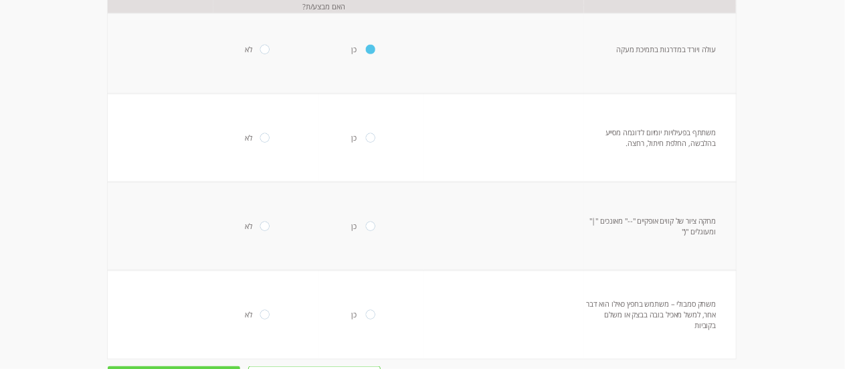
scroll to position [907, 0]
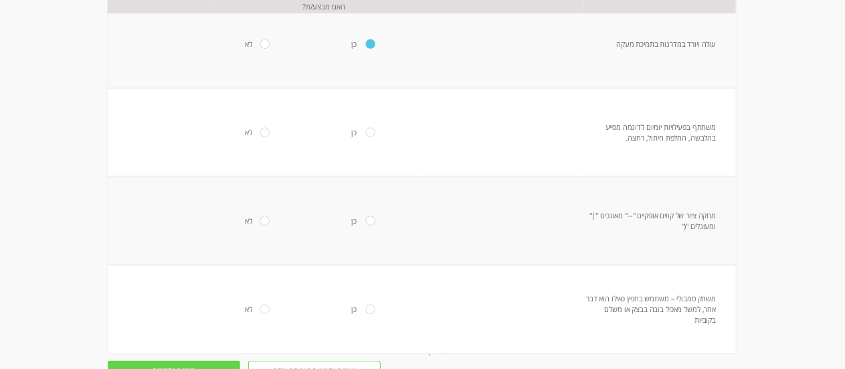
click at [262, 137] on input "radio" at bounding box center [265, 132] width 11 height 9
radio input "true"
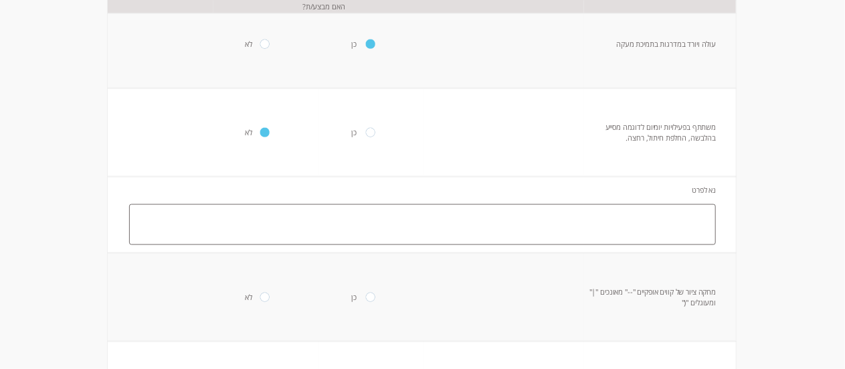
click at [673, 256] on td "מחקה ציור של קווים אופקיים "--" מאונכים "|" ומעוגלים "("" at bounding box center [660, 297] width 152 height 88
click at [659, 222] on textarea at bounding box center [422, 224] width 587 height 41
click at [659, 222] on textarea "ע" at bounding box center [422, 224] width 587 height 41
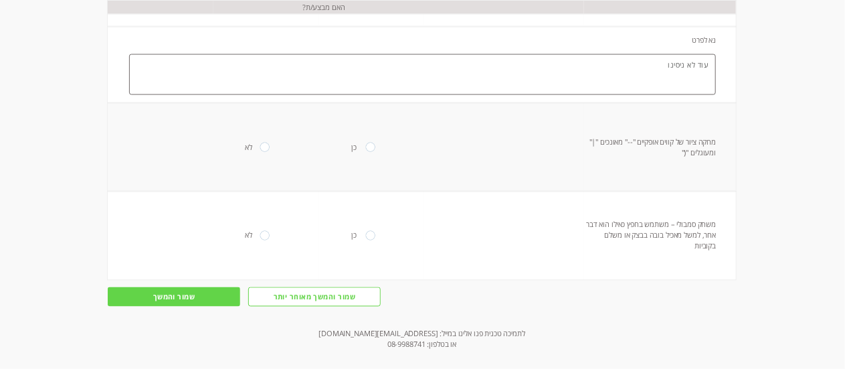
scroll to position [1073, 0]
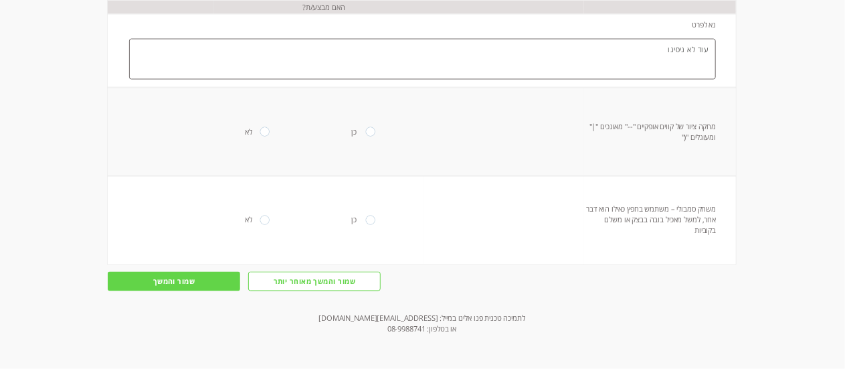
type textarea "עוד לא ניסינו"
click at [260, 135] on input "radio" at bounding box center [265, 131] width 11 height 9
radio input "true"
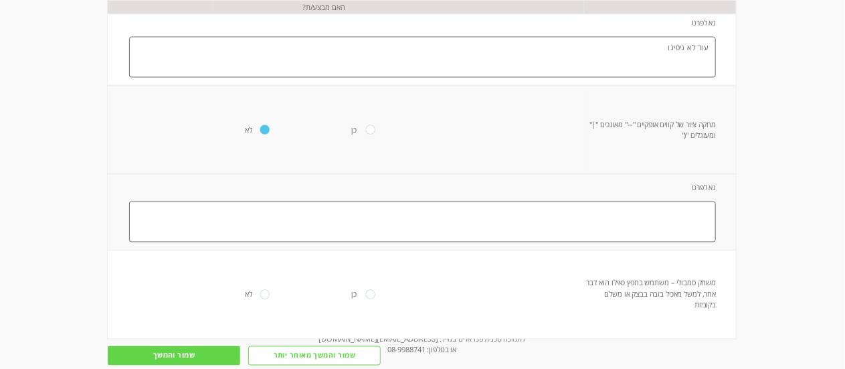
click at [393, 205] on textarea at bounding box center [422, 221] width 587 height 41
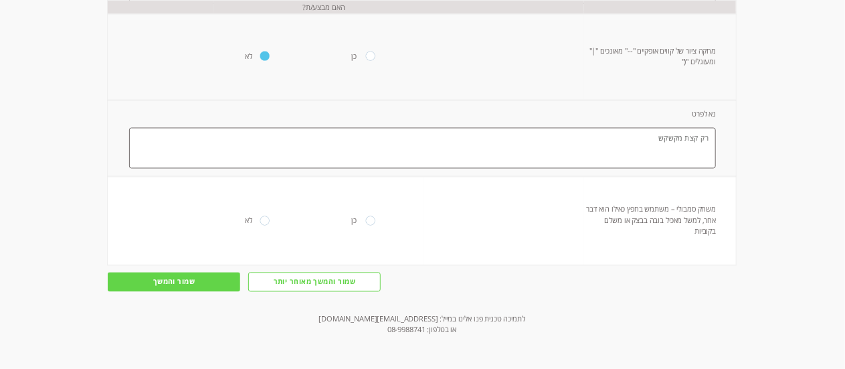
scroll to position [1151, 0]
type textarea "רק קצת מקשקש"
drag, startPoint x: 658, startPoint y: 288, endPoint x: 638, endPoint y: 310, distance: 28.9
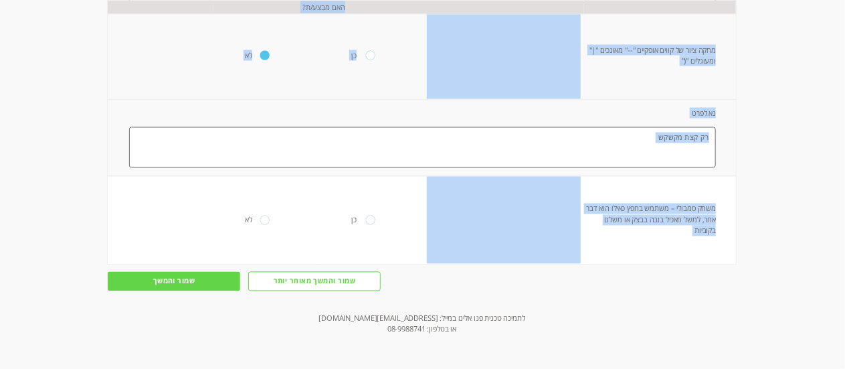
click at [622, 242] on td "משחק סמבולי – משתמש בחפץ כאילו הוא דבר אחר, למשל מאכיל בובה בבצק או משלם בקוביות" at bounding box center [660, 220] width 152 height 88
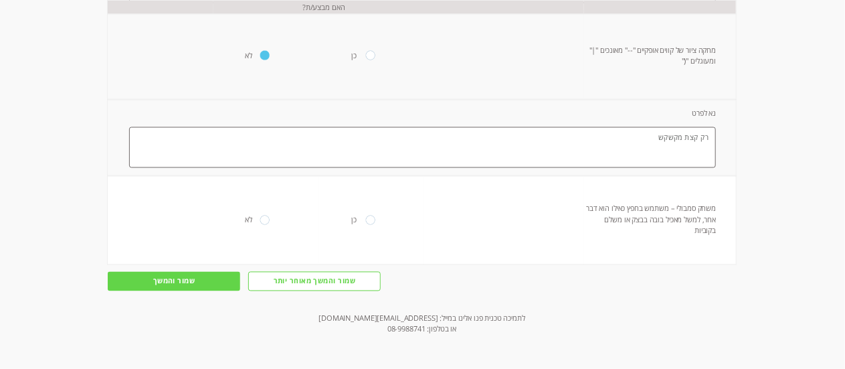
click at [716, 256] on td "משחק סמבולי – משתמש בחפץ כאילו הוא דבר אחר, למשל מאכיל בובה בבצק או משלם בקוביות" at bounding box center [660, 220] width 152 height 88
click at [712, 246] on td "משחק סמבולי – משתמש בחפץ כאילו הוא דבר אחר, למשל מאכיל בובה בבצק או משלם בקוביות" at bounding box center [660, 220] width 152 height 88
click at [260, 221] on input "radio" at bounding box center [265, 219] width 11 height 9
radio input "true"
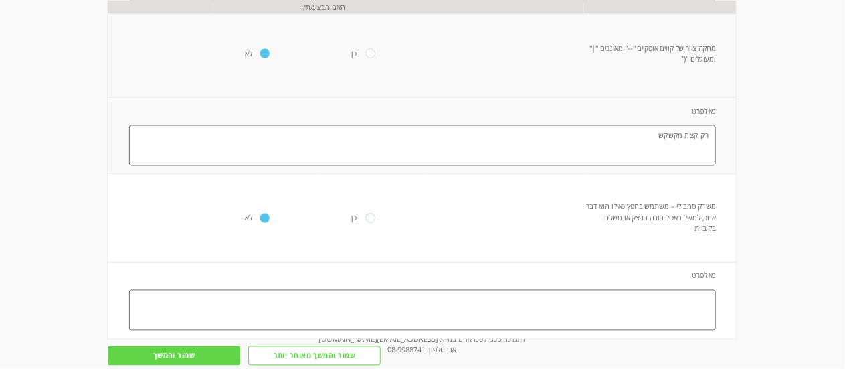
click at [185, 357] on input "שמור והמשך" at bounding box center [174, 355] width 132 height 19
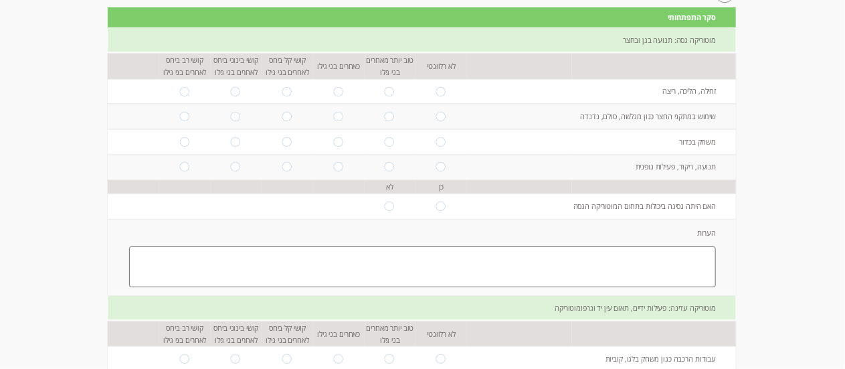
scroll to position [130, 0]
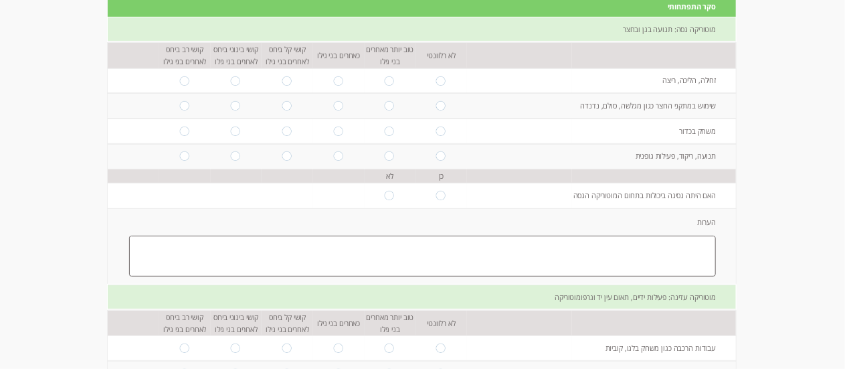
click at [333, 76] on input "radio" at bounding box center [338, 80] width 11 height 9
radio input "true"
click at [333, 106] on input "radio" at bounding box center [338, 105] width 11 height 9
radio input "true"
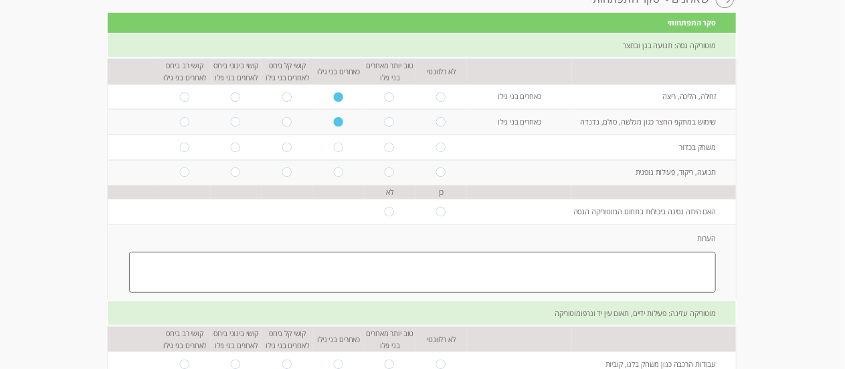
scroll to position [128, 0]
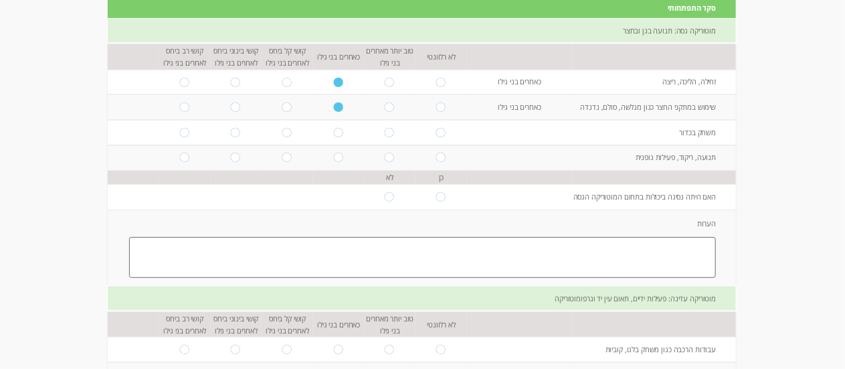
click at [333, 136] on input "radio" at bounding box center [338, 132] width 11 height 9
radio input "true"
click at [333, 159] on input "radio" at bounding box center [338, 157] width 11 height 9
radio input "true"
click at [385, 198] on input "radio" at bounding box center [390, 196] width 11 height 9
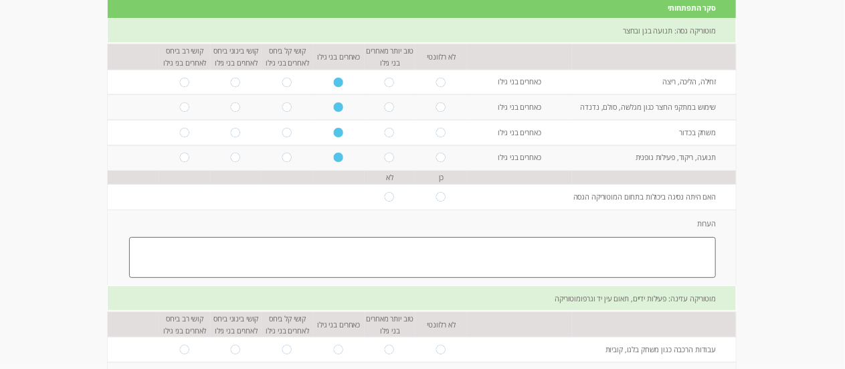
radio input "true"
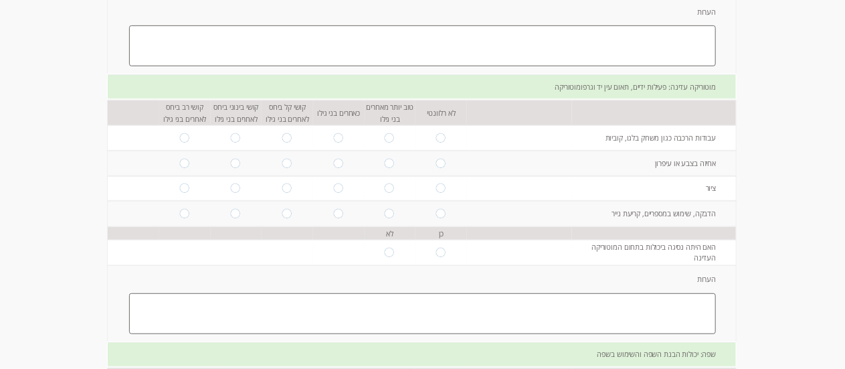
scroll to position [359, 0]
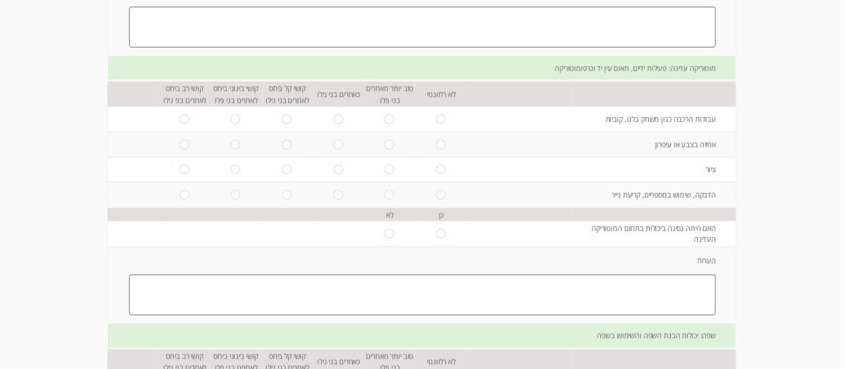
click at [333, 119] on input "radio" at bounding box center [338, 118] width 11 height 9
radio input "true"
click at [711, 165] on td "ציור" at bounding box center [654, 169] width 164 height 25
click at [656, 168] on td "ציור" at bounding box center [654, 169] width 164 height 25
click at [333, 141] on input "radio" at bounding box center [338, 144] width 11 height 9
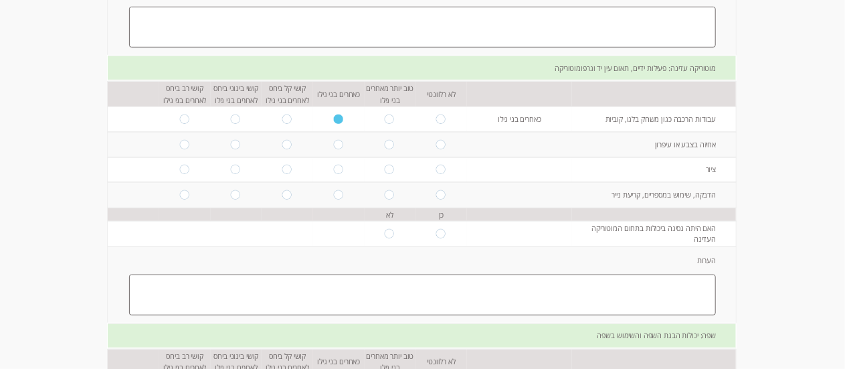
radio input "true"
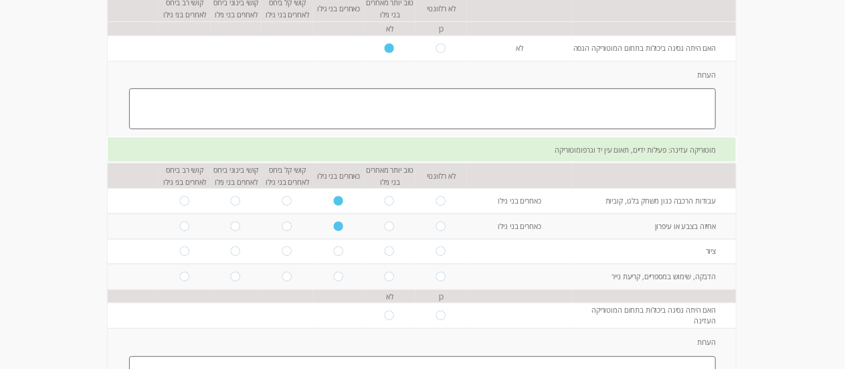
scroll to position [272, 0]
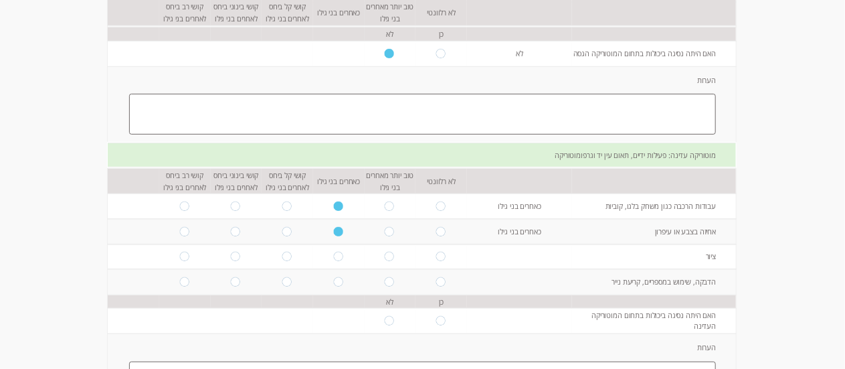
click at [231, 261] on input "radio" at bounding box center [236, 256] width 11 height 9
radio input "true"
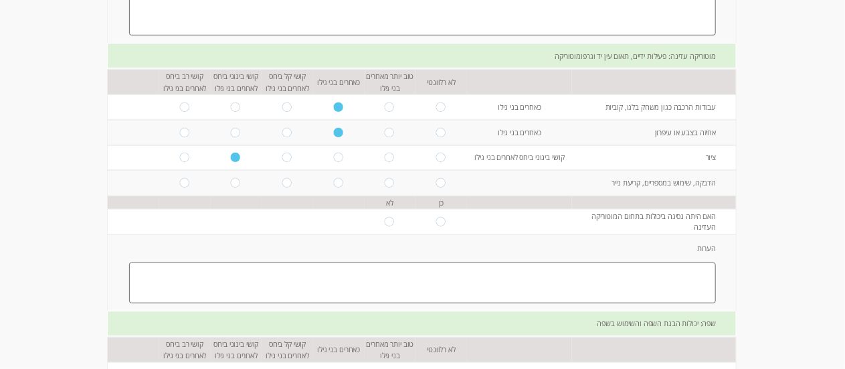
scroll to position [376, 0]
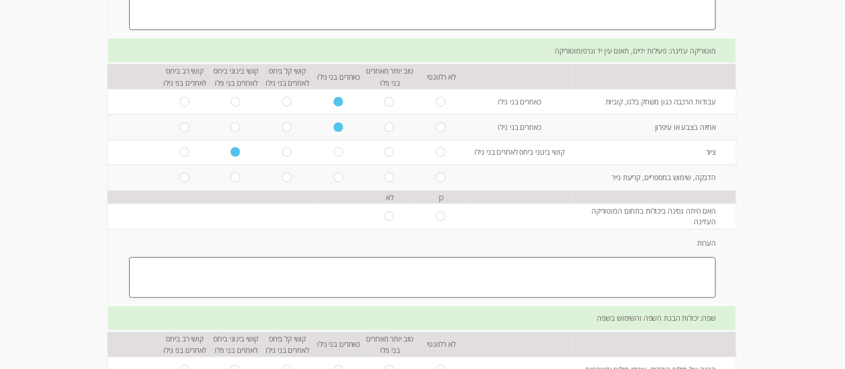
drag, startPoint x: 425, startPoint y: 119, endPoint x: 397, endPoint y: 124, distance: 28.0
click at [398, 124] on tr "אחיזה בצבע או עיפרון כאחרים בני גילו" at bounding box center [422, 126] width 628 height 25
click at [278, 158] on td at bounding box center [288, 152] width 52 height 25
click at [281, 158] on td at bounding box center [288, 152] width 52 height 25
drag, startPoint x: 281, startPoint y: 158, endPoint x: 260, endPoint y: 183, distance: 32.7
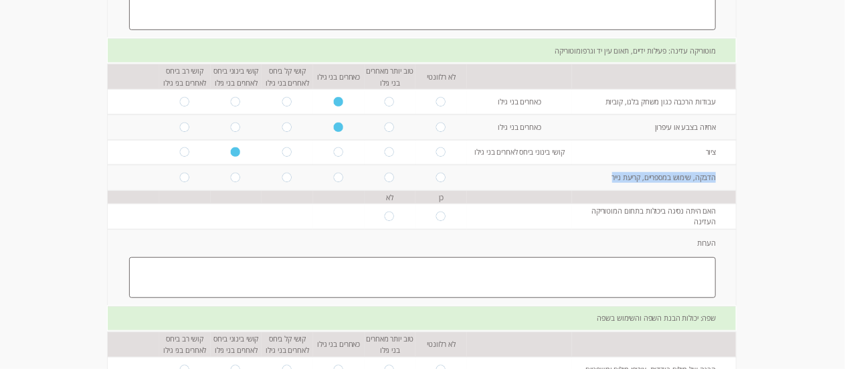
click at [259, 182] on tbody "לא רלוונטי טוב יותר מאחרים בני גילו כאחרים בני גילו קושי קל ביחס לאחרים בני גיל…" at bounding box center [422, 127] width 628 height 126
click at [436, 179] on input "radio" at bounding box center [441, 177] width 11 height 9
radio input "true"
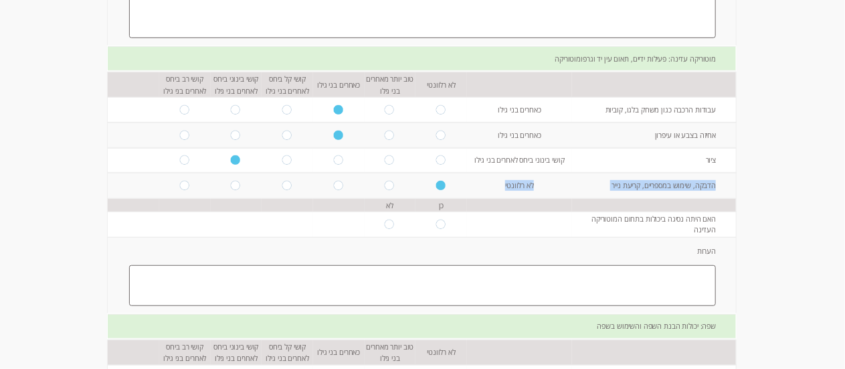
click at [707, 196] on td "הדבקה, שימוש במספריים, קריעת נייר" at bounding box center [654, 185] width 164 height 25
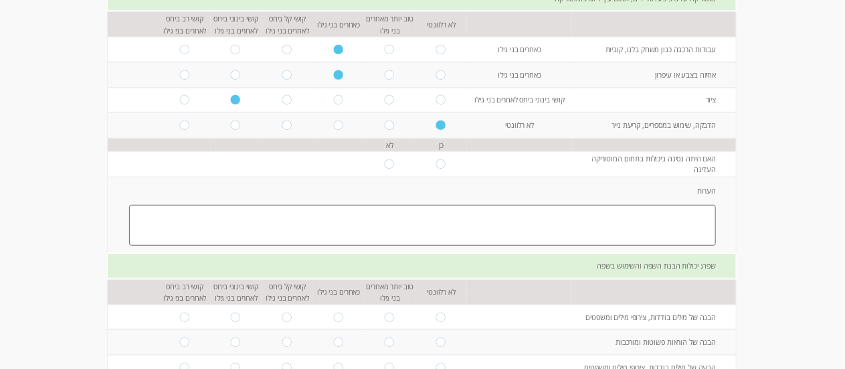
scroll to position [450, 0]
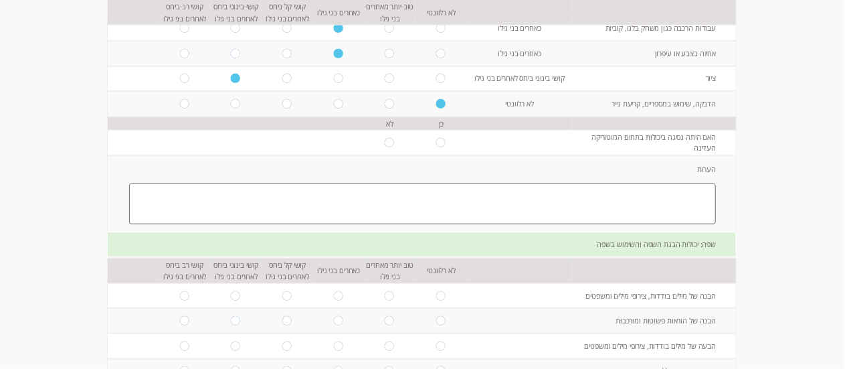
click at [385, 142] on input "radio" at bounding box center [390, 142] width 11 height 9
radio input "true"
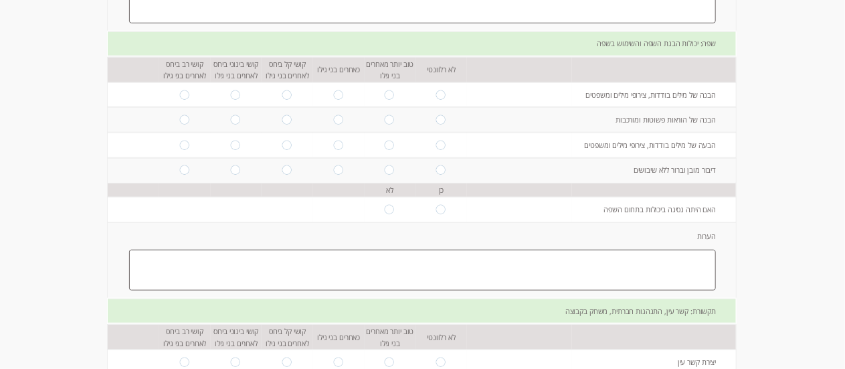
scroll to position [661, 0]
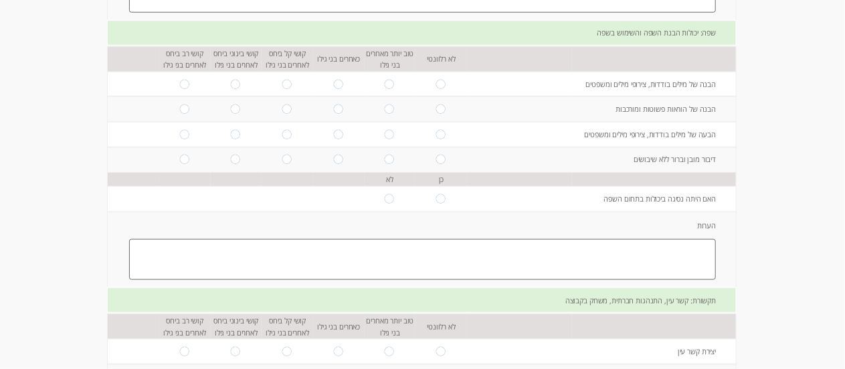
click at [231, 83] on input "radio" at bounding box center [236, 84] width 11 height 9
radio input "true"
click at [231, 109] on input "radio" at bounding box center [236, 108] width 11 height 9
radio input "true"
click at [231, 137] on input "radio" at bounding box center [236, 134] width 11 height 9
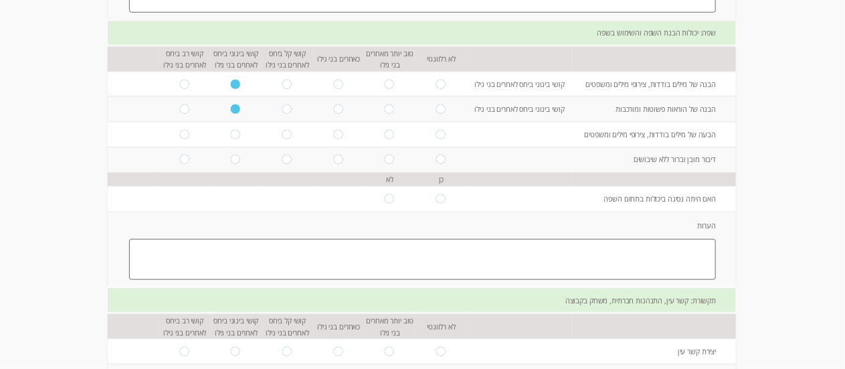
radio input "true"
click at [231, 160] on input "radio" at bounding box center [236, 159] width 11 height 9
radio input "true"
click at [438, 200] on input "radio" at bounding box center [441, 198] width 11 height 9
radio input "true"
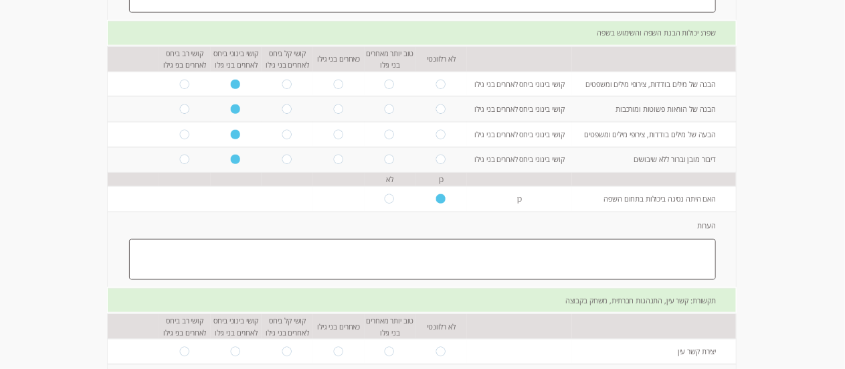
click at [490, 248] on textarea at bounding box center [422, 259] width 587 height 41
type textarea "ה"
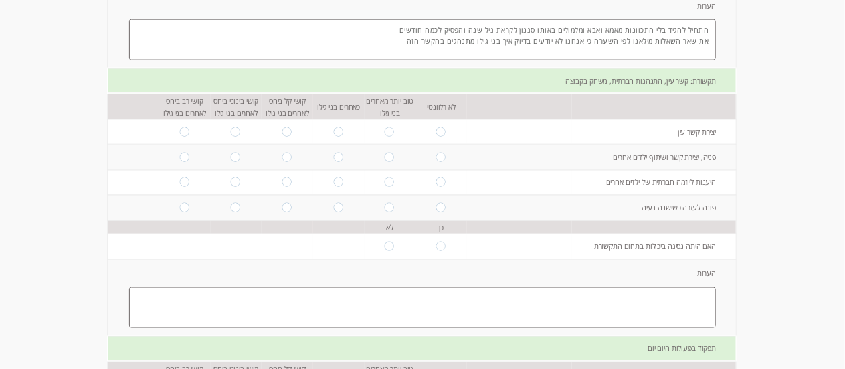
scroll to position [902, 0]
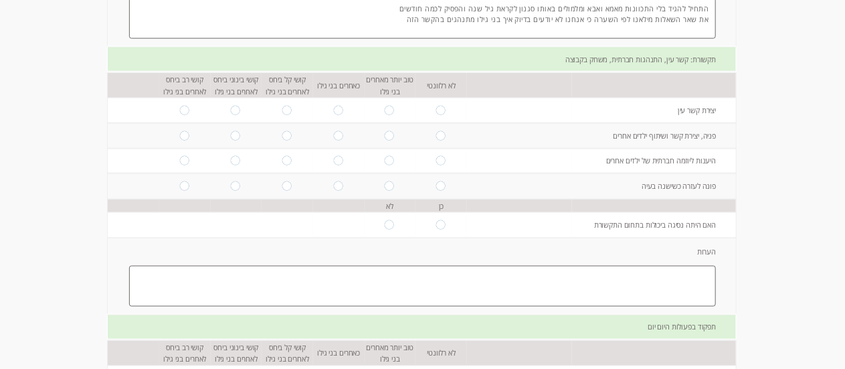
type textarea "התחיל להגיד בלי התכוונות מאמא ואבא ומלמולים באותו סגנון לקראת גיל שנה והפסיק לכ…"
click at [385, 114] on input "radio" at bounding box center [390, 110] width 11 height 9
radio input "true"
click at [385, 139] on input "radio" at bounding box center [390, 135] width 11 height 9
radio input "true"
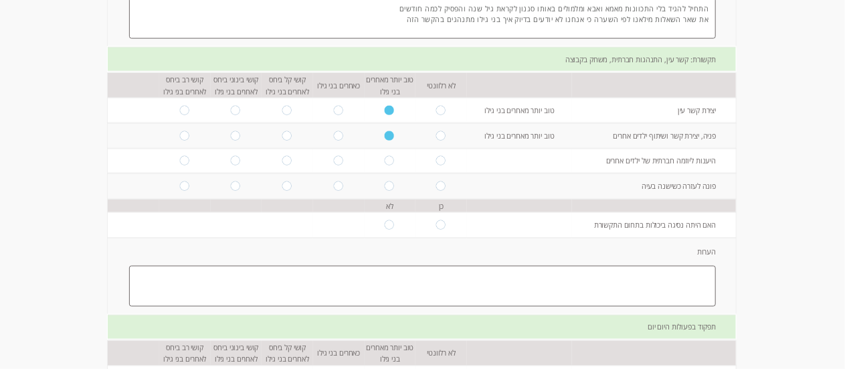
click at [333, 162] on input "radio" at bounding box center [338, 160] width 11 height 9
radio input "true"
click at [333, 186] on input "radio" at bounding box center [338, 185] width 11 height 9
radio input "true"
click at [385, 226] on input "radio" at bounding box center [390, 224] width 11 height 9
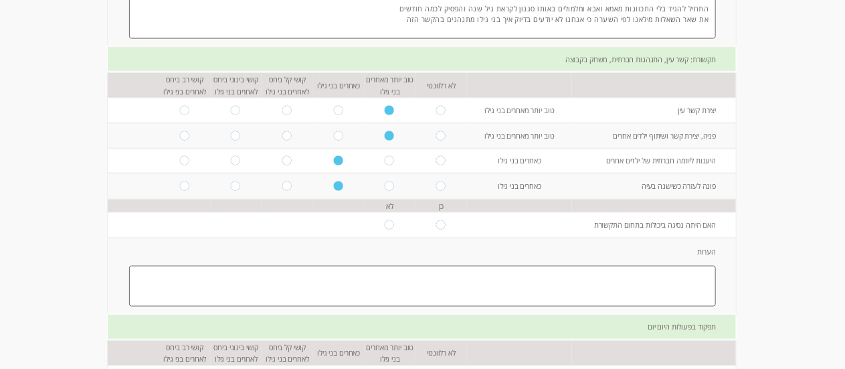
radio input "true"
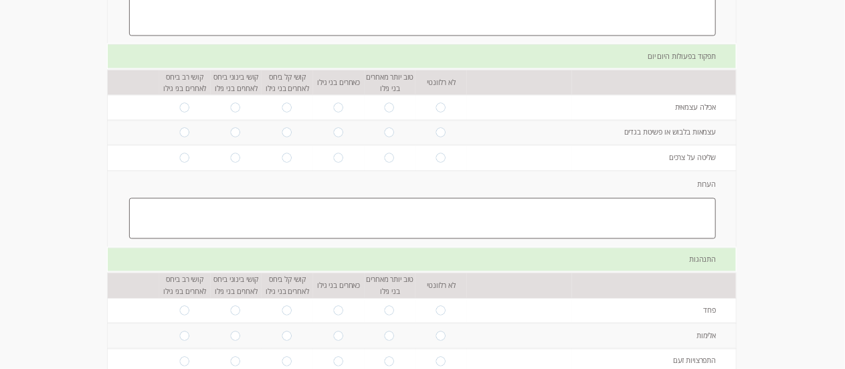
scroll to position [1178, 0]
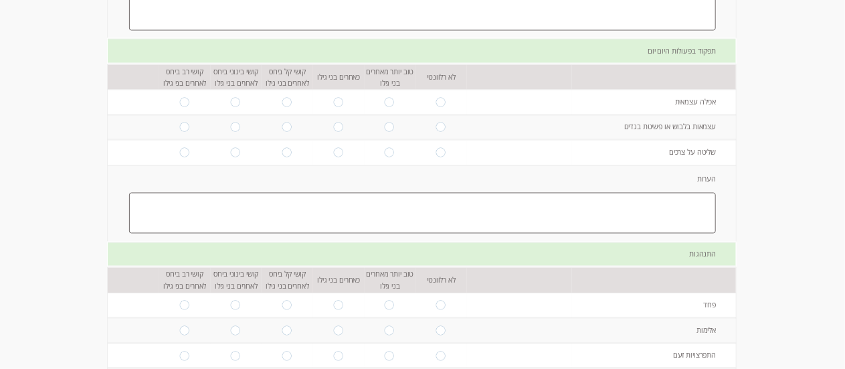
click at [333, 106] on input "radio" at bounding box center [338, 102] width 11 height 9
radio input "true"
click at [436, 128] on input "radio" at bounding box center [441, 126] width 11 height 9
radio input "true"
click at [436, 155] on input "radio" at bounding box center [441, 152] width 11 height 9
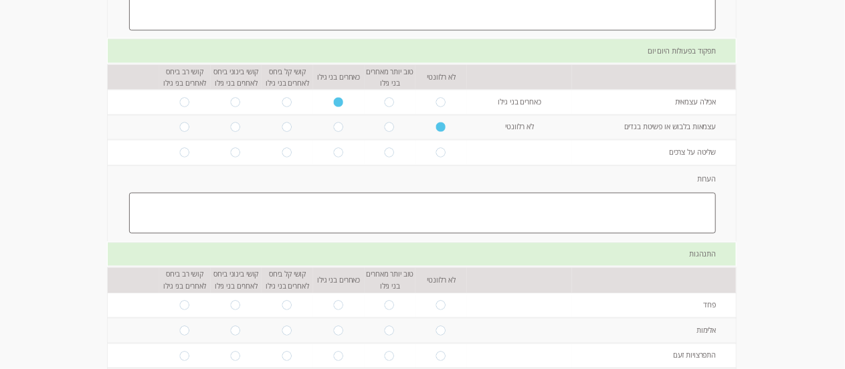
radio input "true"
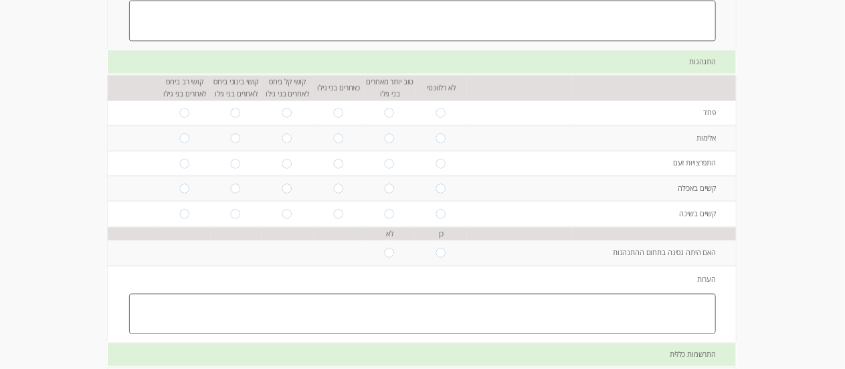
scroll to position [1373, 0]
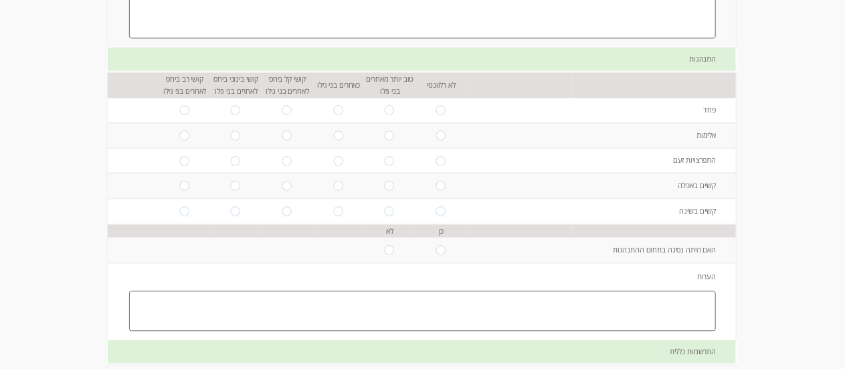
click at [434, 107] on td at bounding box center [442, 110] width 52 height 25
click at [447, 203] on td at bounding box center [442, 210] width 52 height 25
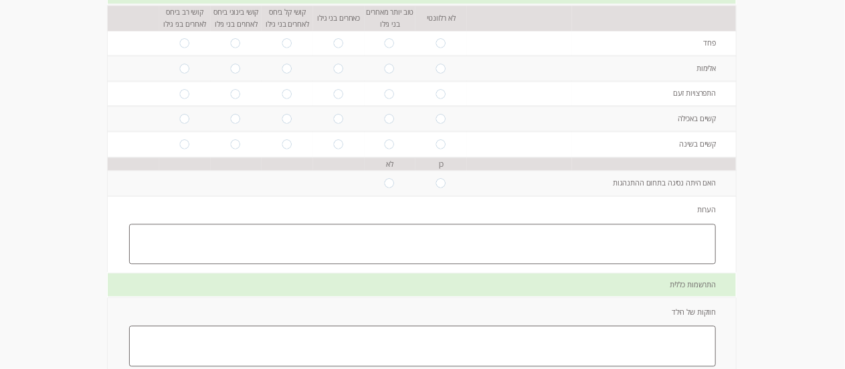
scroll to position [1377, 0]
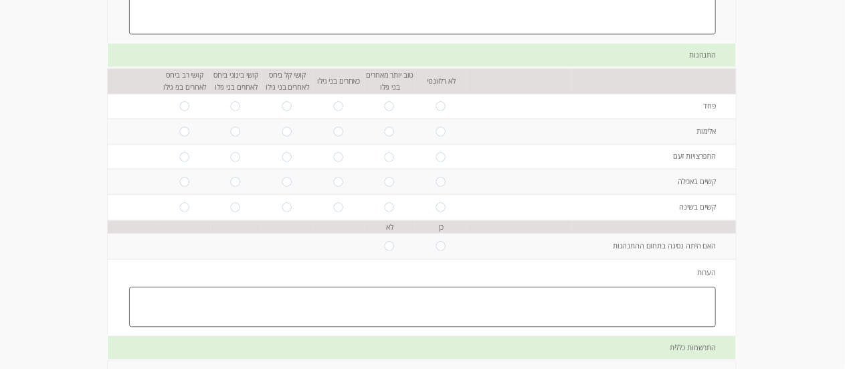
click at [436, 186] on input "radio" at bounding box center [441, 181] width 11 height 9
radio input "true"
click at [436, 207] on input "radio" at bounding box center [441, 206] width 11 height 9
radio input "true"
click at [436, 159] on input "radio" at bounding box center [441, 156] width 11 height 9
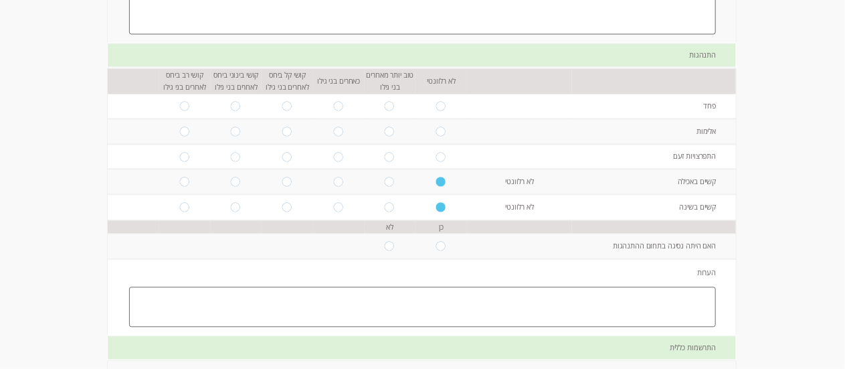
radio input "true"
click at [436, 132] on input "radio" at bounding box center [441, 130] width 11 height 9
radio input "true"
click at [436, 110] on input "radio" at bounding box center [441, 105] width 11 height 9
radio input "true"
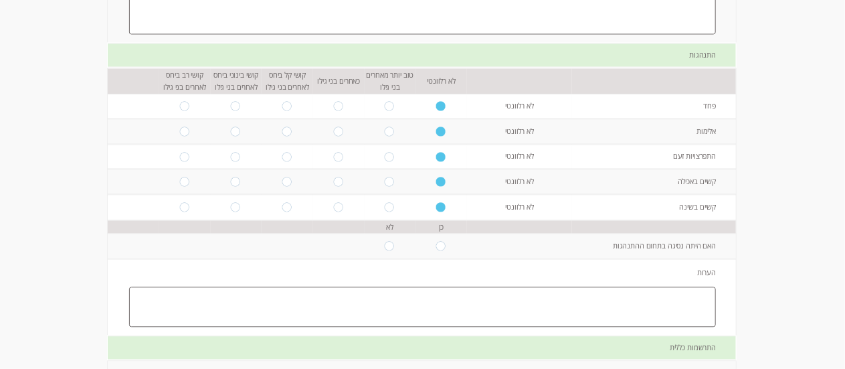
click at [385, 250] on input "radio" at bounding box center [390, 245] width 11 height 9
radio input "true"
click at [396, 287] on td "הערות" at bounding box center [423, 297] width 626 height 76
click at [396, 303] on textarea at bounding box center [422, 306] width 587 height 41
type textarea "ב"
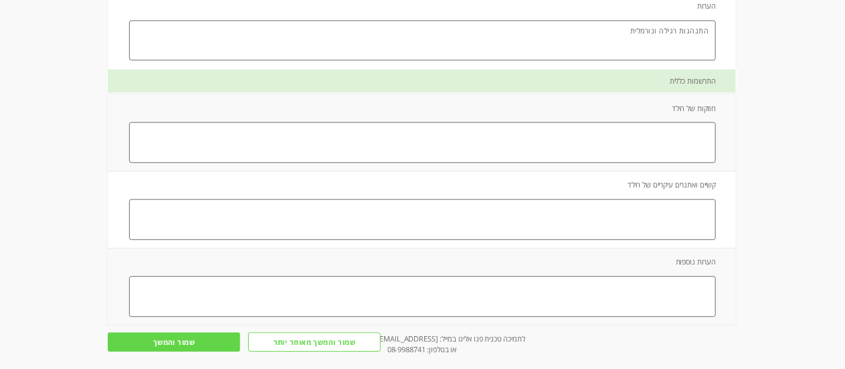
scroll to position [1673, 0]
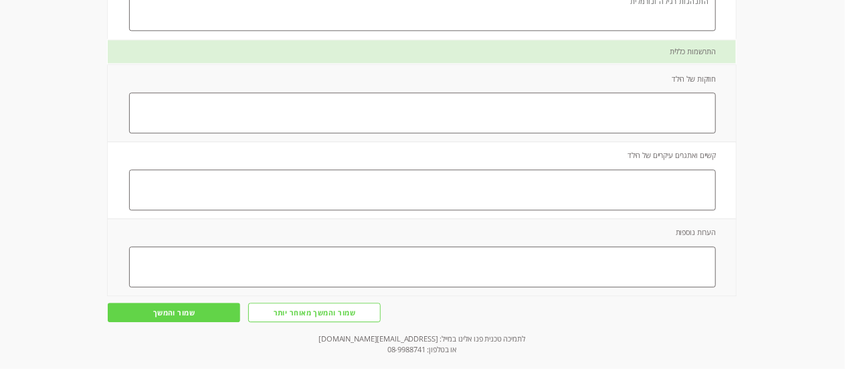
type textarea "התנהגות רגילה ונורמלית"
click at [640, 122] on textarea at bounding box center [422, 112] width 587 height 41
type textarea "ריצה,טיפוס,עליה וירידה במדרגות,קשר עין, אוהב חברה של ילדים אחרים,פאזלי עץ, שתיה…"
click at [585, 192] on textarea at bounding box center [422, 189] width 587 height 41
type textarea "ד"
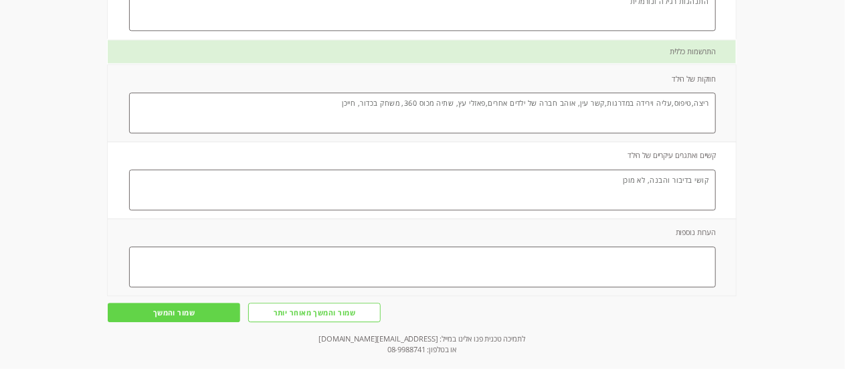
click at [585, 192] on textarea "קושי בדיבור והבנה, לא מוכן" at bounding box center [422, 189] width 587 height 41
click at [583, 206] on textarea "קושי בדיבור והבנה, לא רוצה לשבת בפעילויות" at bounding box center [422, 189] width 587 height 41
click at [587, 189] on textarea "קושי בדיבור והבנה, לא רוצה לשבת בפעלויות" at bounding box center [422, 189] width 587 height 41
click at [709, 205] on textarea "קושי בדיבור והבנה, לא רוצה לשבת בחלק מהפעלויות במרכז הקהילתי" at bounding box center [422, 189] width 587 height 41
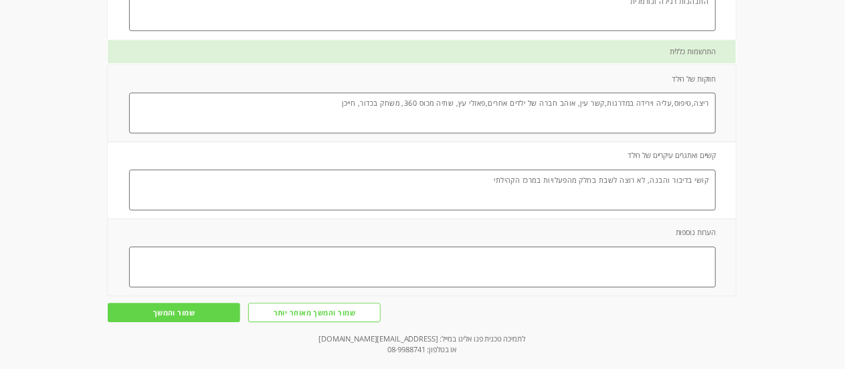
click at [677, 210] on textarea "קושי בדיבור והבנה, לא רוצה לשבת בחלק מהפעלויות במרכז הקהילתי" at bounding box center [422, 189] width 587 height 41
click at [648, 187] on textarea "קושי בדיבור והבנה, לא רוצה לשבת בחלק מהפעלויות במרכז הקהילתי" at bounding box center [422, 189] width 587 height 41
click at [644, 186] on textarea "קושי בדיבור והבנה, לא רוצה לשבת בחלק מהפעלויות במרכז הקהילתי" at bounding box center [422, 189] width 587 height 41
drag, startPoint x: 621, startPoint y: 187, endPoint x: 648, endPoint y: 189, distance: 26.8
click at [648, 189] on textarea "קושי בדיבור והבנה, לא רוצה לשבת בחלק מהפעלויות במרכז הקהילתי" at bounding box center [422, 189] width 587 height 41
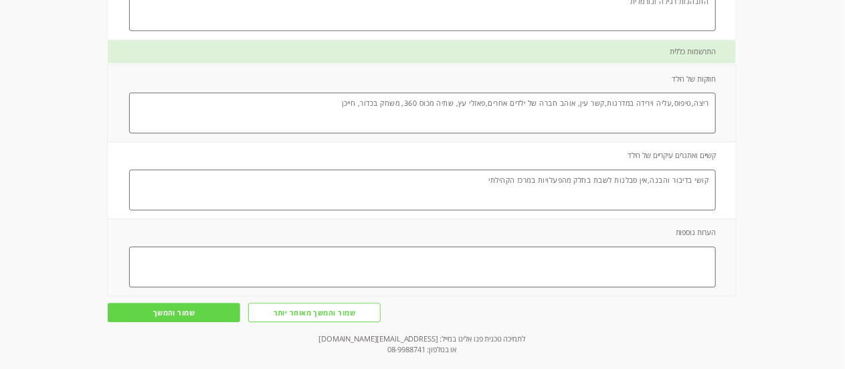
click at [556, 189] on textarea "קושי בדיבור והבנה,אין סבלנות לשבת בחלק מהפעלויות במרכז הקהילתי" at bounding box center [422, 189] width 587 height 41
click at [475, 190] on textarea "קושי בדיבור והבנה,אין סבלנות לשבת בחלק מהפעילויות במרכז הקהילתי" at bounding box center [422, 189] width 587 height 41
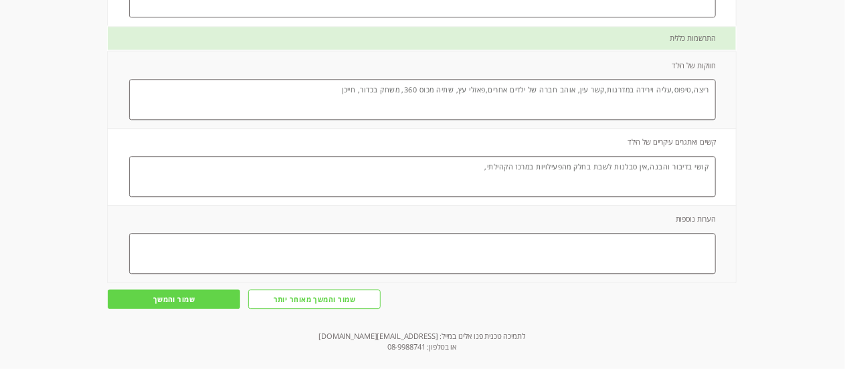
scroll to position [1692, 0]
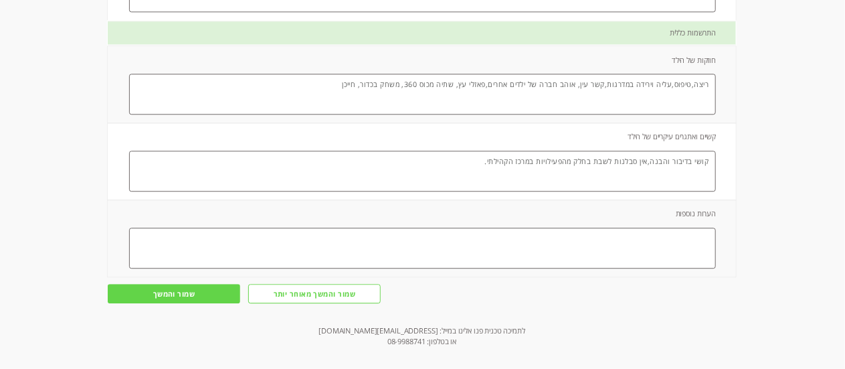
type textarea "קושי בדיבור והבנה,אין סבלנות לשבת בחלק מהפעילויות במרכז הקהילתי."
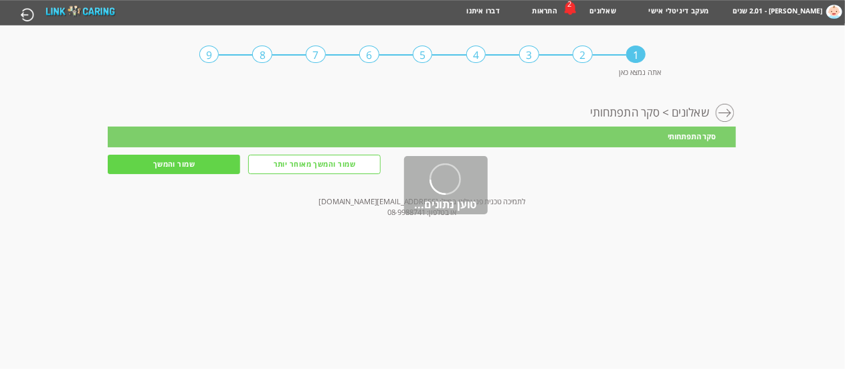
scroll to position [0, 0]
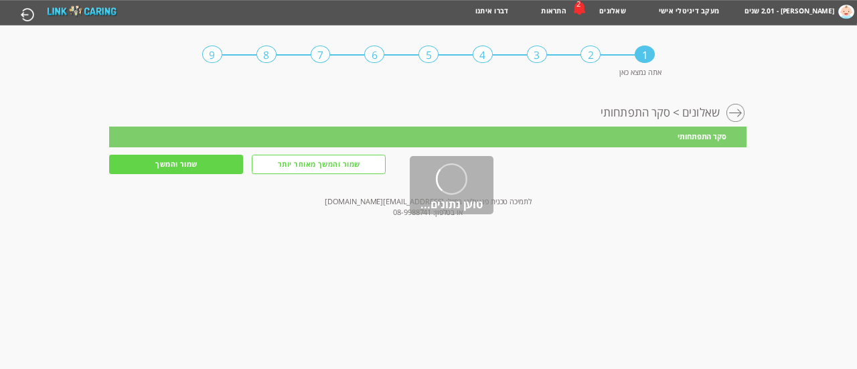
drag, startPoint x: 203, startPoint y: 308, endPoint x: 316, endPoint y: 329, distance: 114.3
click at [316, 252] on div "מעקב דיגיטלי אישי > התפתחות > שאלונים > סקר התפתחותי סקר התפתחותי זמן מוערך למי…" at bounding box center [427, 173] width 636 height 155
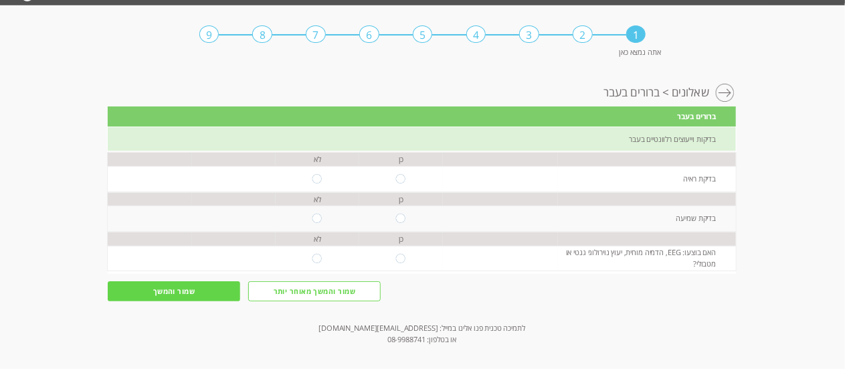
scroll to position [31, 0]
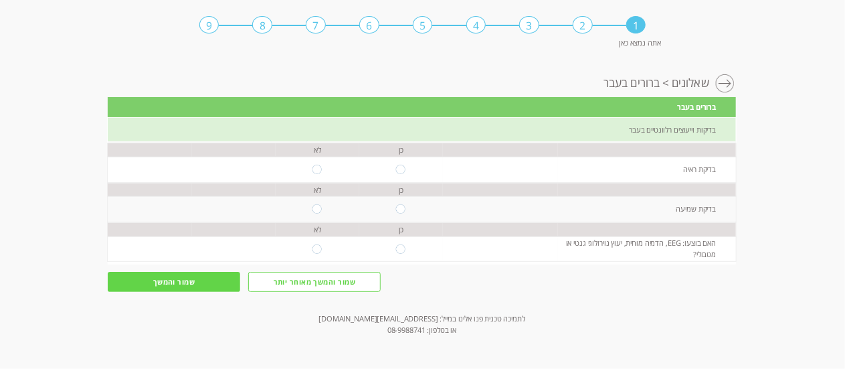
click at [396, 169] on input "radio" at bounding box center [401, 169] width 11 height 9
radio input "true"
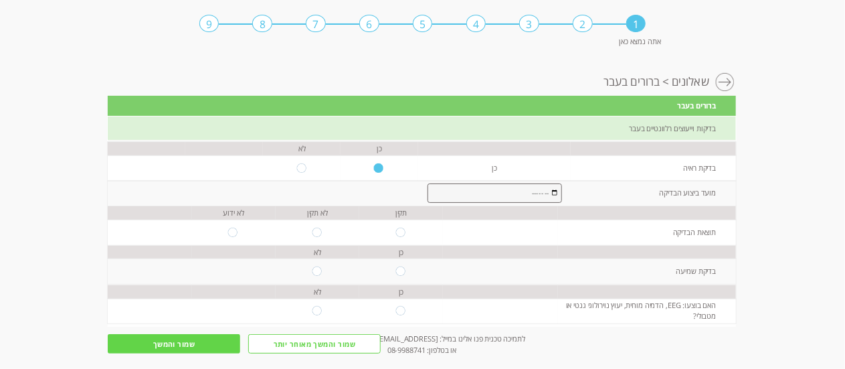
click at [396, 232] on input "radio" at bounding box center [401, 232] width 11 height 9
radio input "true"
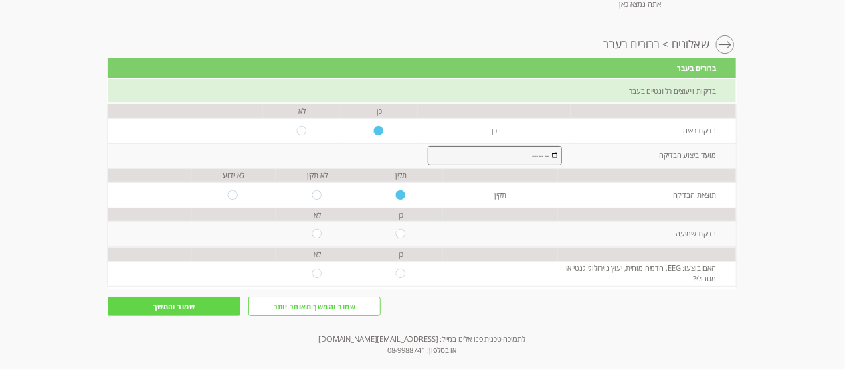
scroll to position [87, 0]
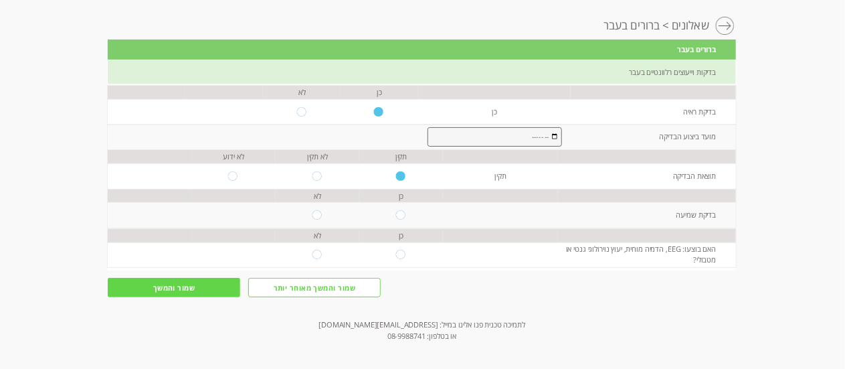
click at [396, 217] on input "radio" at bounding box center [401, 214] width 11 height 9
radio input "true"
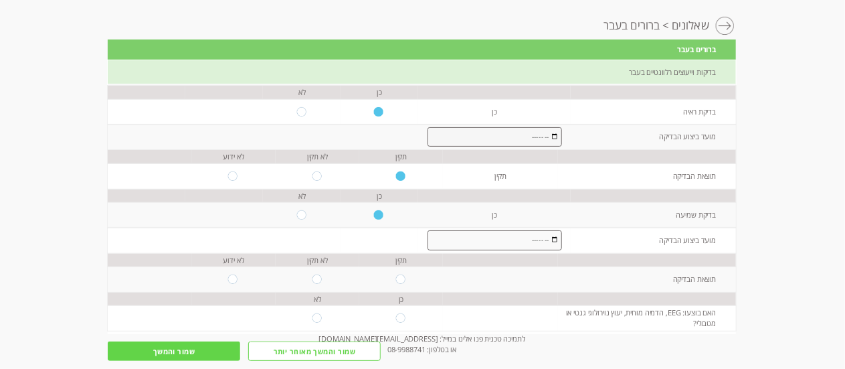
click at [396, 279] on input "radio" at bounding box center [401, 278] width 11 height 9
radio input "true"
click at [312, 322] on input "radio" at bounding box center [317, 317] width 11 height 9
radio input "true"
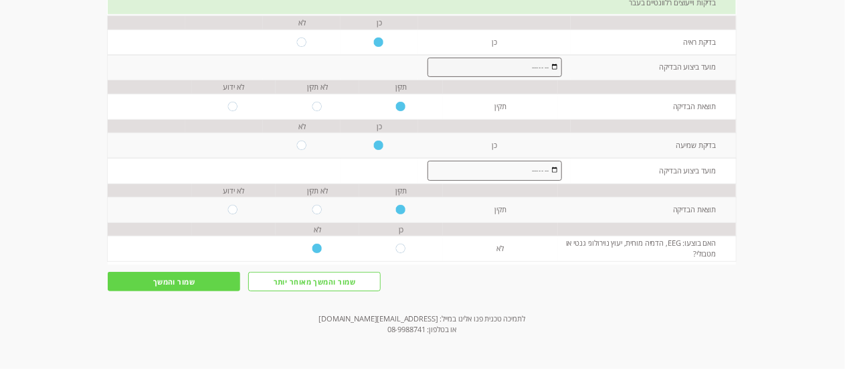
click at [454, 66] on input "month" at bounding box center [495, 68] width 134 height 20
click at [550, 62] on input "month" at bounding box center [495, 68] width 134 height 20
click at [524, 164] on input "month" at bounding box center [495, 171] width 134 height 20
click at [488, 171] on input "month" at bounding box center [495, 171] width 134 height 20
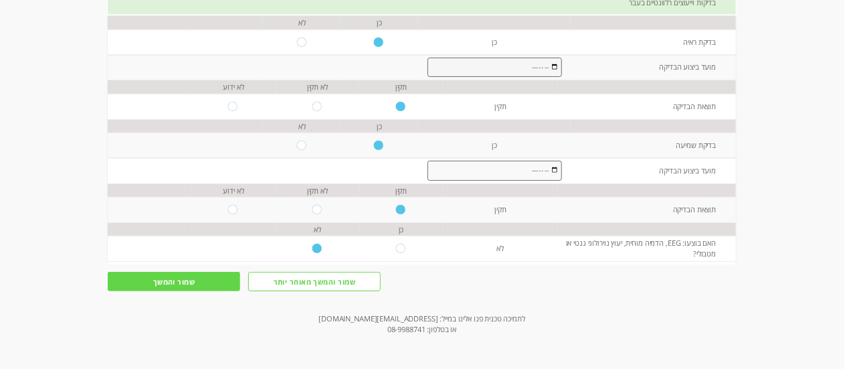
scroll to position [87, 0]
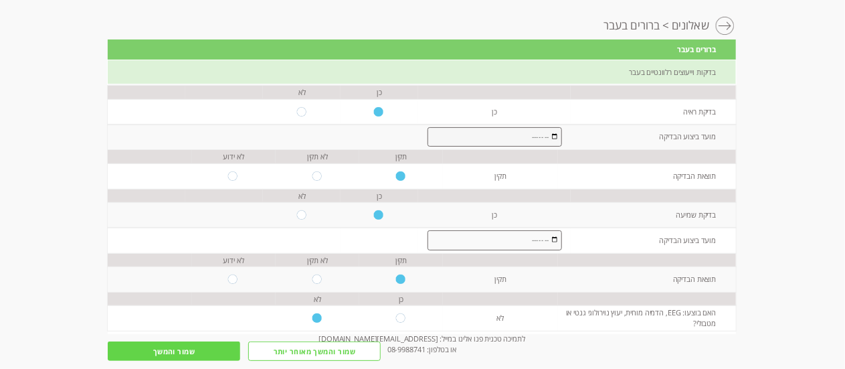
click at [553, 240] on input "month" at bounding box center [495, 240] width 134 height 20
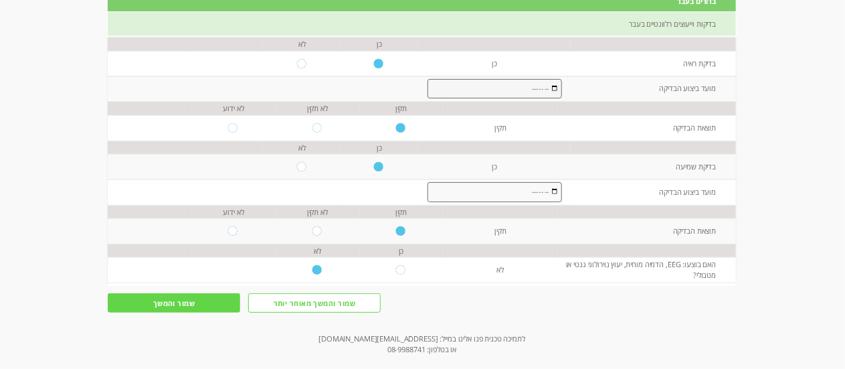
scroll to position [158, 0]
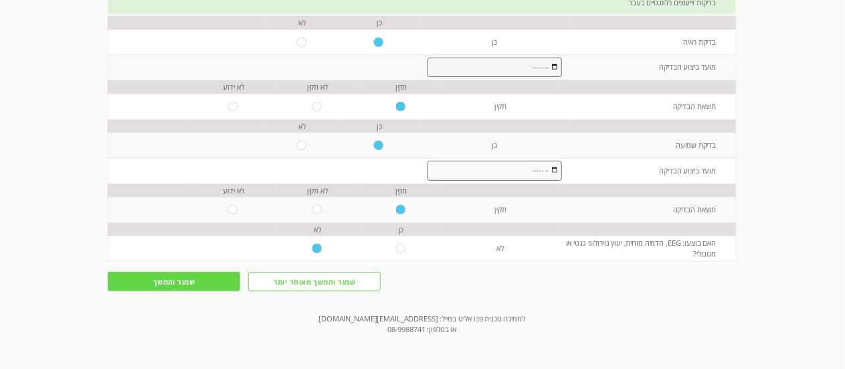
click at [212, 280] on input "שמור והמשך" at bounding box center [174, 281] width 132 height 19
click at [173, 286] on input "שמור והמשך" at bounding box center [174, 281] width 132 height 19
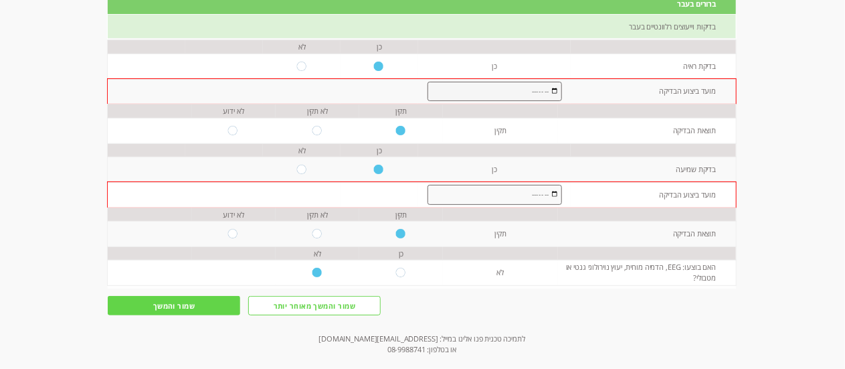
scroll to position [134, 0]
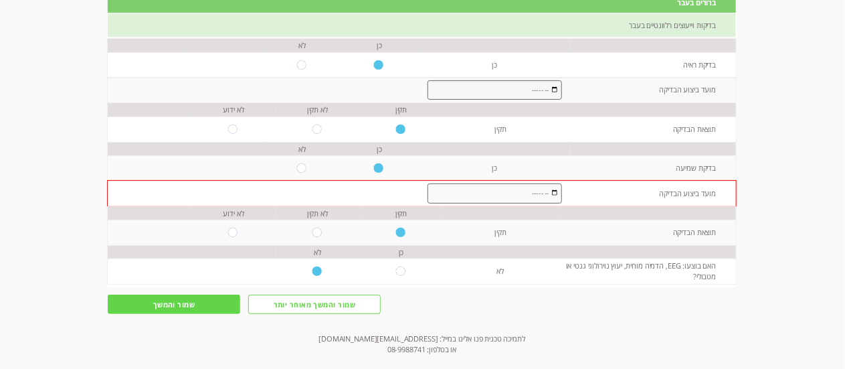
click at [551, 90] on input "month" at bounding box center [495, 90] width 134 height 20
click at [192, 305] on input "שמור והמשך" at bounding box center [174, 303] width 132 height 19
click at [188, 303] on input "שמור והמשך" at bounding box center [174, 303] width 132 height 19
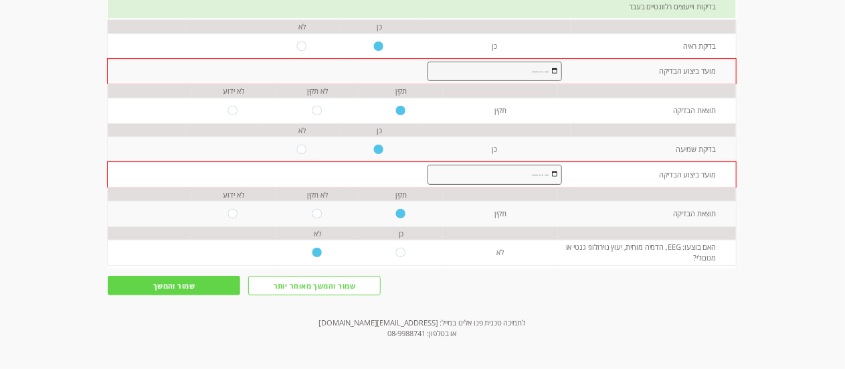
scroll to position [158, 0]
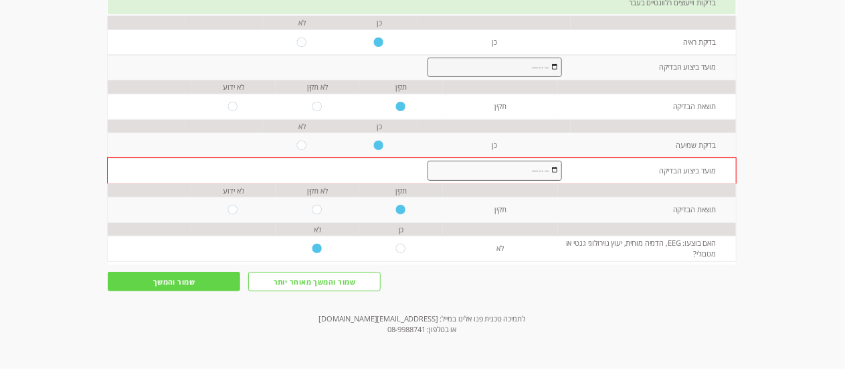
click at [548, 66] on input "month" at bounding box center [495, 68] width 134 height 20
click at [519, 60] on input "month" at bounding box center [495, 68] width 134 height 20
click at [551, 65] on input "month" at bounding box center [495, 68] width 134 height 20
click at [507, 236] on td "לא" at bounding box center [500, 248] width 114 height 25
click at [174, 280] on input "שמור והמשך" at bounding box center [174, 281] width 132 height 19
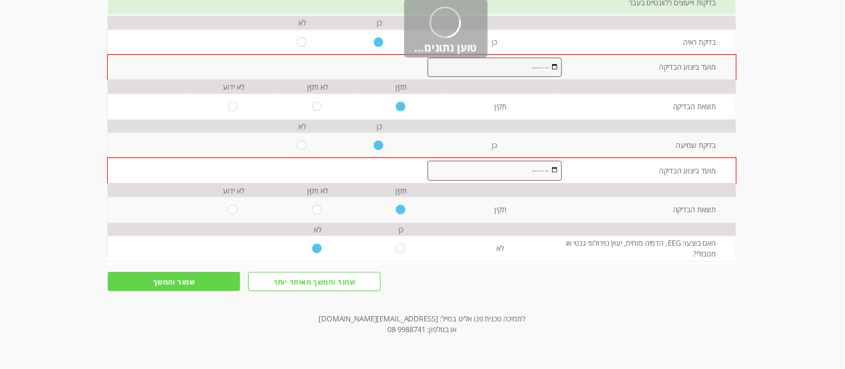
scroll to position [159, 0]
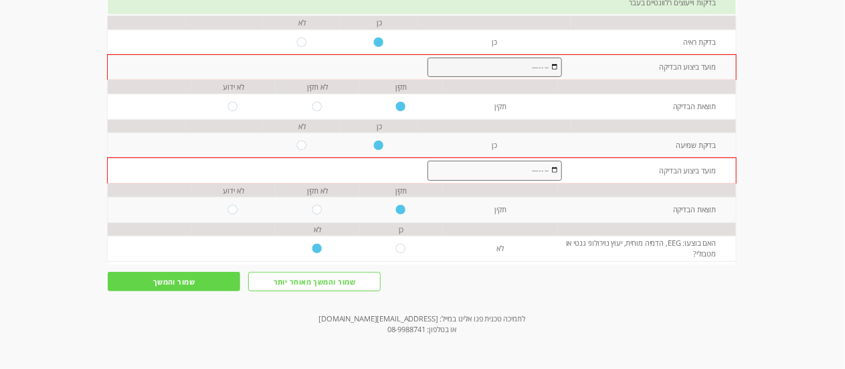
click at [374, 146] on input "radio" at bounding box center [379, 145] width 11 height 9
click at [545, 66] on input "month" at bounding box center [495, 68] width 134 height 20
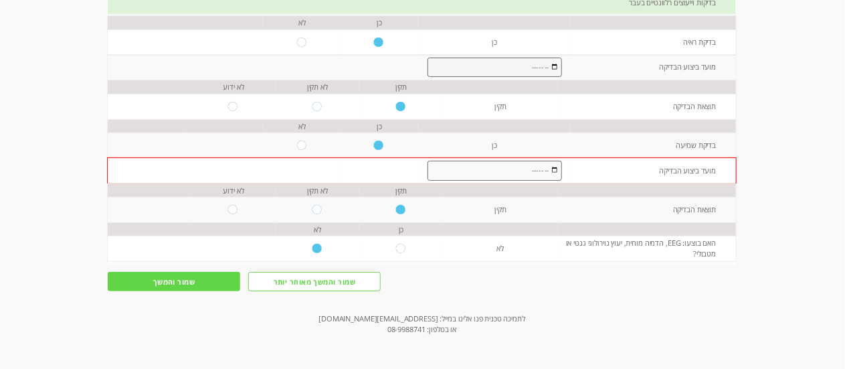
click at [517, 69] on input "month" at bounding box center [495, 68] width 134 height 20
click at [551, 66] on input "month" at bounding box center [495, 68] width 134 height 20
click at [188, 268] on div "מעקב דיגיטלי אישי > התפתחות > שאלונים > ברורים בעבר ברורים בעבר זמן מוערך למילו…" at bounding box center [422, 154] width 628 height 429
click at [188, 273] on input "שמור והמשך" at bounding box center [174, 281] width 132 height 19
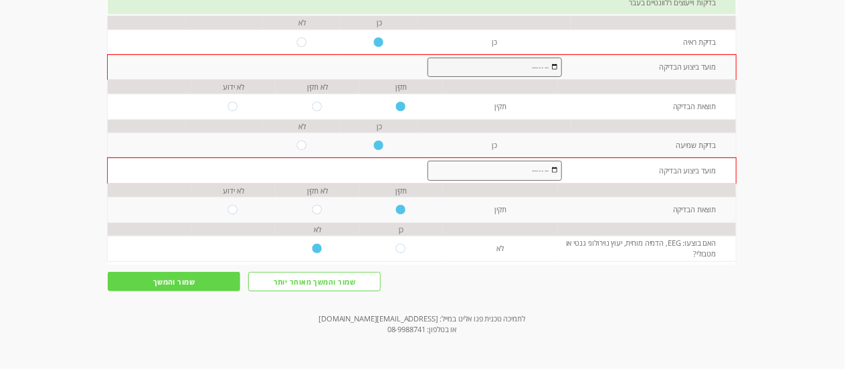
scroll to position [158, 0]
click at [181, 282] on input "שמור והמשך" at bounding box center [174, 281] width 132 height 19
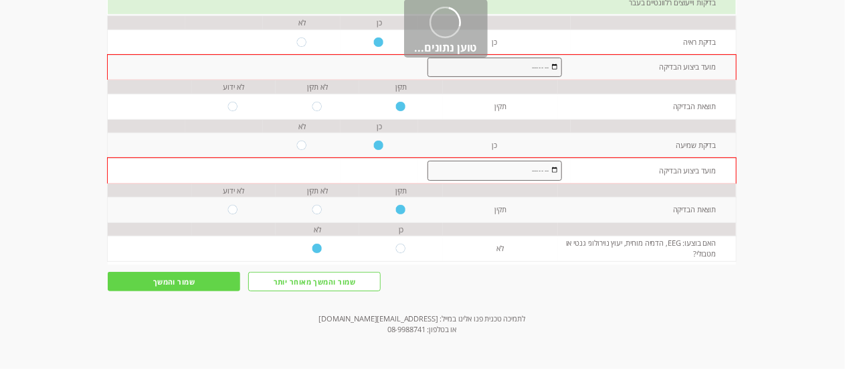
scroll to position [159, 0]
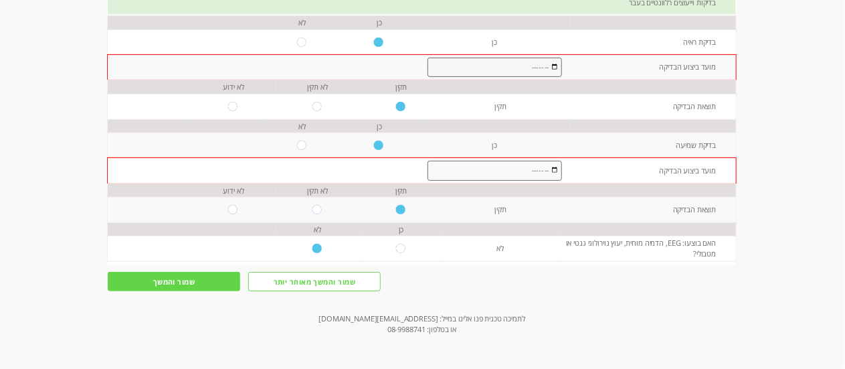
click at [278, 281] on input "שמור והמשך מאוחר יותר" at bounding box center [314, 281] width 132 height 19
type input "אישור"
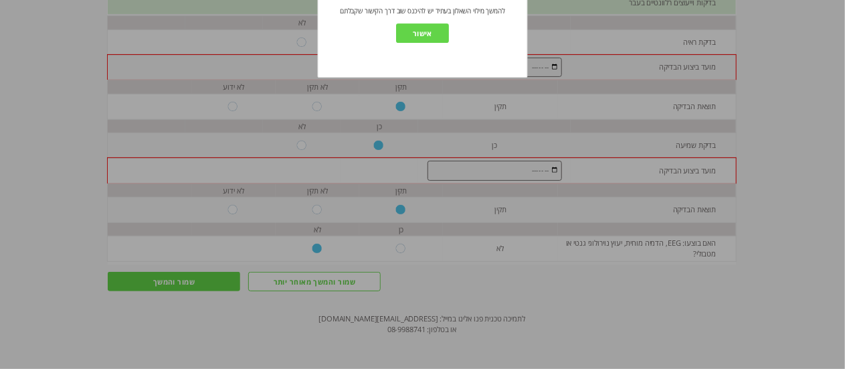
click at [406, 36] on input "אישור" at bounding box center [422, 32] width 53 height 19
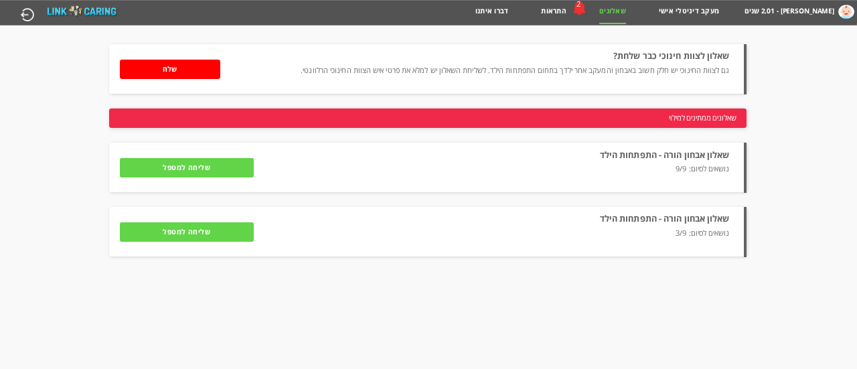
drag, startPoint x: 467, startPoint y: 82, endPoint x: 381, endPoint y: 55, distance: 90.6
click at [381, 55] on li "שאלון לצוות חינוכי כבר שלחת? גם לצוות החינוכי יש חלק חשוב באבחון והמעקב אחר ילד…" at bounding box center [427, 69] width 636 height 50
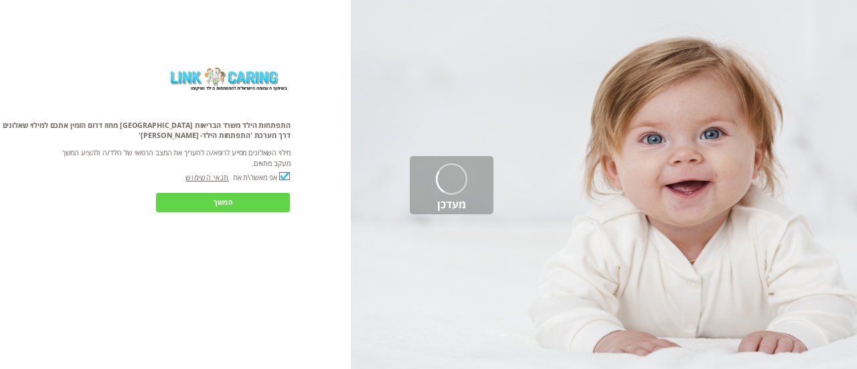
click at [221, 193] on input "המשך" at bounding box center [223, 202] width 134 height 19
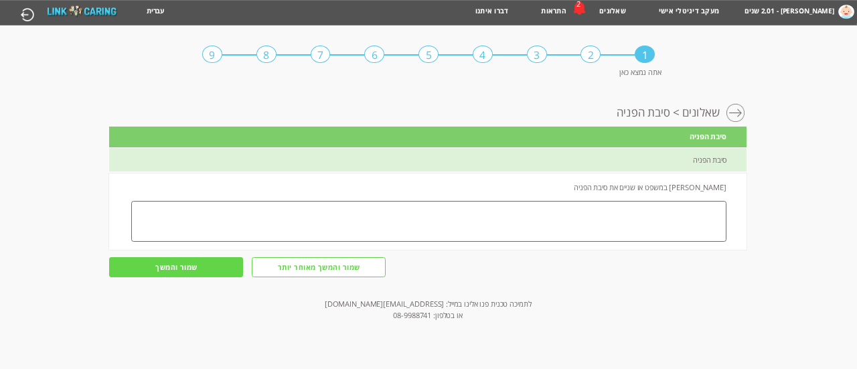
click at [190, 259] on input "שמור והמשך" at bounding box center [176, 266] width 134 height 19
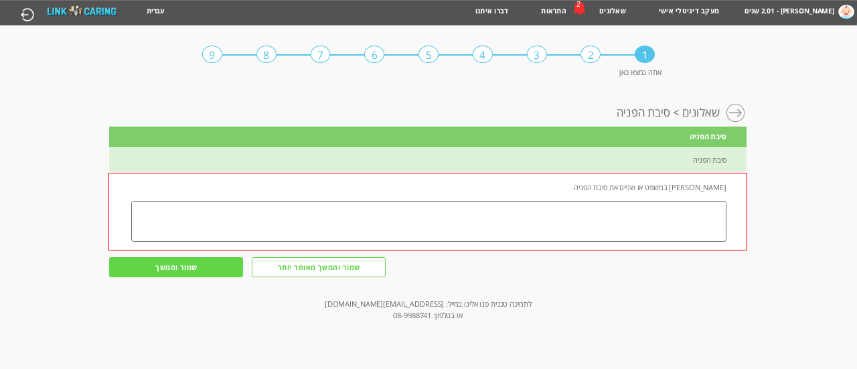
click at [592, 56] on div "2" at bounding box center [590, 55] width 20 height 18
click at [560, 9] on link "התראות" at bounding box center [553, 15] width 25 height 16
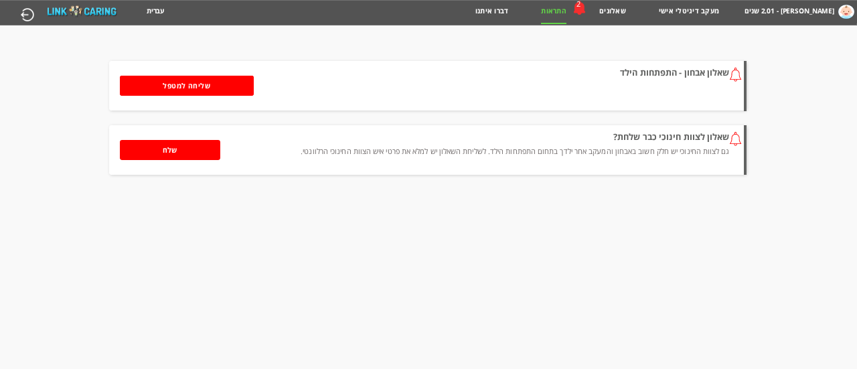
click at [622, 10] on link "שאלונים" at bounding box center [612, 15] width 27 height 16
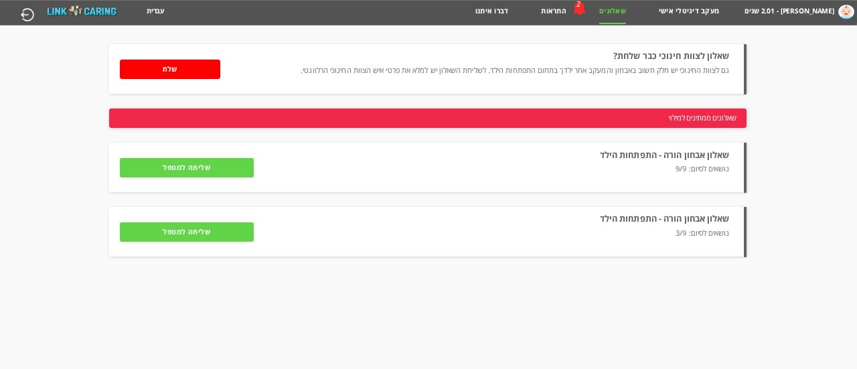
click at [429, 232] on p "נושאים לסיום: 3/9" at bounding box center [513, 239] width 432 height 22
click at [631, 222] on label "שאלון אבחון הורה - התפתחות הילד" at bounding box center [665, 218] width 130 height 12
click at [221, 226] on input "שליחה למטפל" at bounding box center [187, 231] width 134 height 19
click at [727, 218] on label "שאלון אבחון הורה - התפתחות הילד" at bounding box center [665, 218] width 130 height 12
click at [738, 228] on li "שאלון אבחון הורה - התפתחות הילד נושאים לסיום: 3/9 להמשך מילוי השאלון שליחה למטפל" at bounding box center [427, 232] width 636 height 50
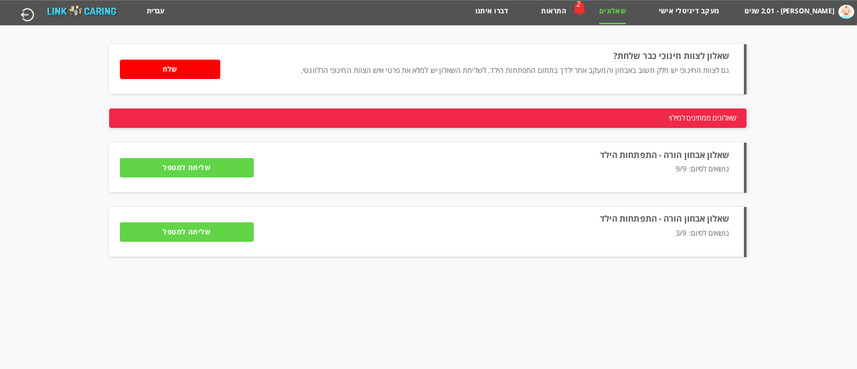
click at [723, 114] on span "שאלונים ממתינים למילוי" at bounding box center [701, 117] width 67 height 19
click at [701, 153] on label "שאלון אבחון הורה - התפתחות הילד" at bounding box center [665, 155] width 130 height 12
click at [669, 10] on link "מעקב דיגיטלי אישי" at bounding box center [688, 15] width 60 height 16
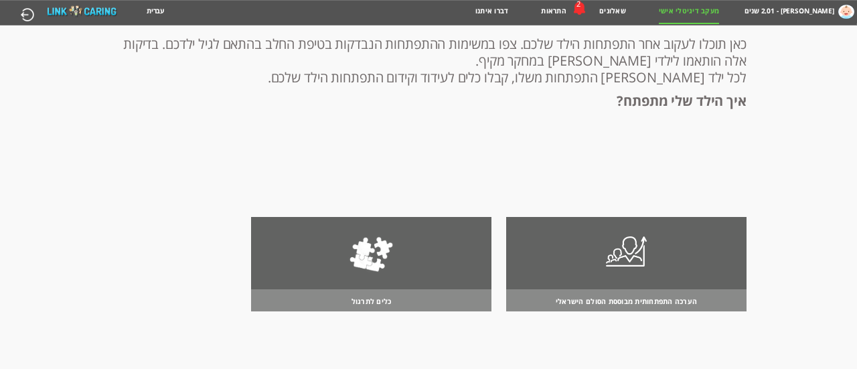
click at [558, 11] on link "התראות" at bounding box center [553, 15] width 25 height 16
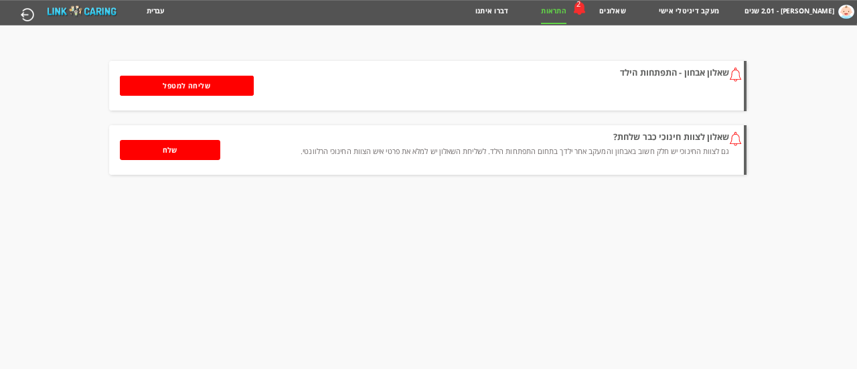
click at [783, 17] on label "[PERSON_NAME] - 2.01 שנים" at bounding box center [789, 11] width 90 height 15
click at [781, 13] on label "[PERSON_NAME] - 2.01 שנים" at bounding box center [789, 11] width 90 height 15
click at [693, 10] on link "מעקב דיגיטלי אישי" at bounding box center [688, 15] width 60 height 16
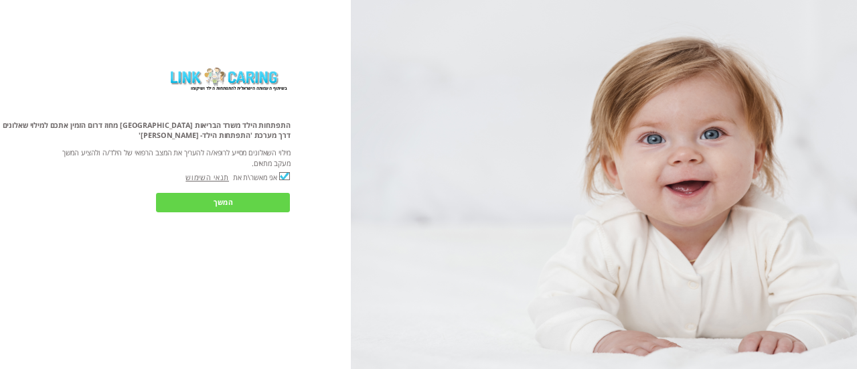
click at [256, 193] on input "המשך" at bounding box center [223, 202] width 134 height 19
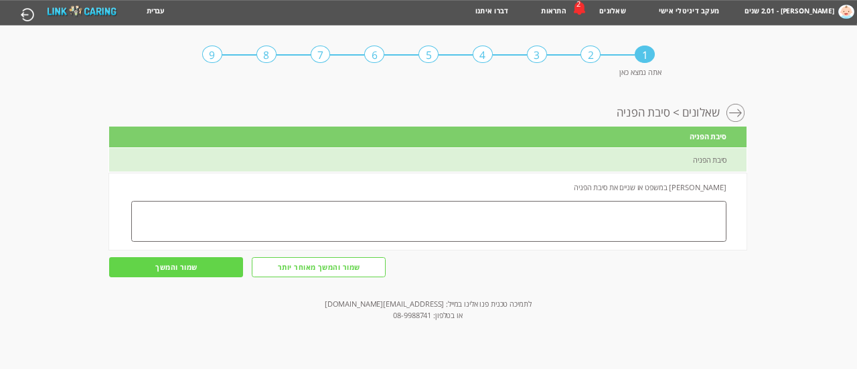
click at [593, 52] on div "2" at bounding box center [590, 55] width 20 height 18
click at [592, 53] on div "2" at bounding box center [590, 55] width 20 height 18
click at [738, 110] on div at bounding box center [736, 114] width 20 height 20
